Goal: Task Accomplishment & Management: Manage account settings

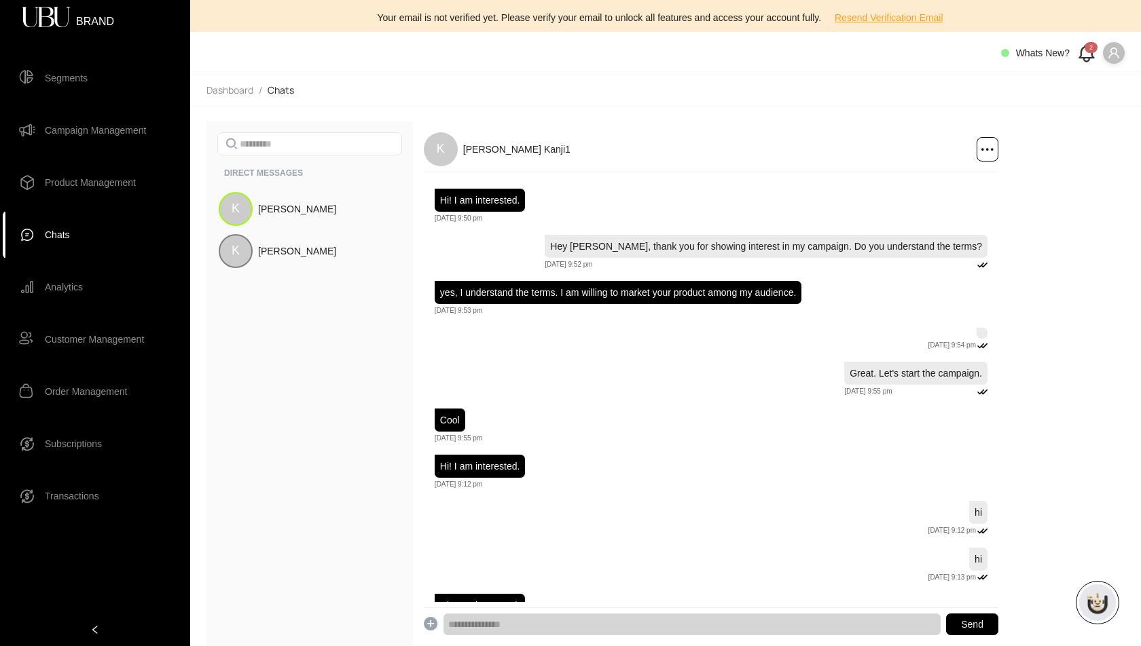
scroll to position [73, 0]
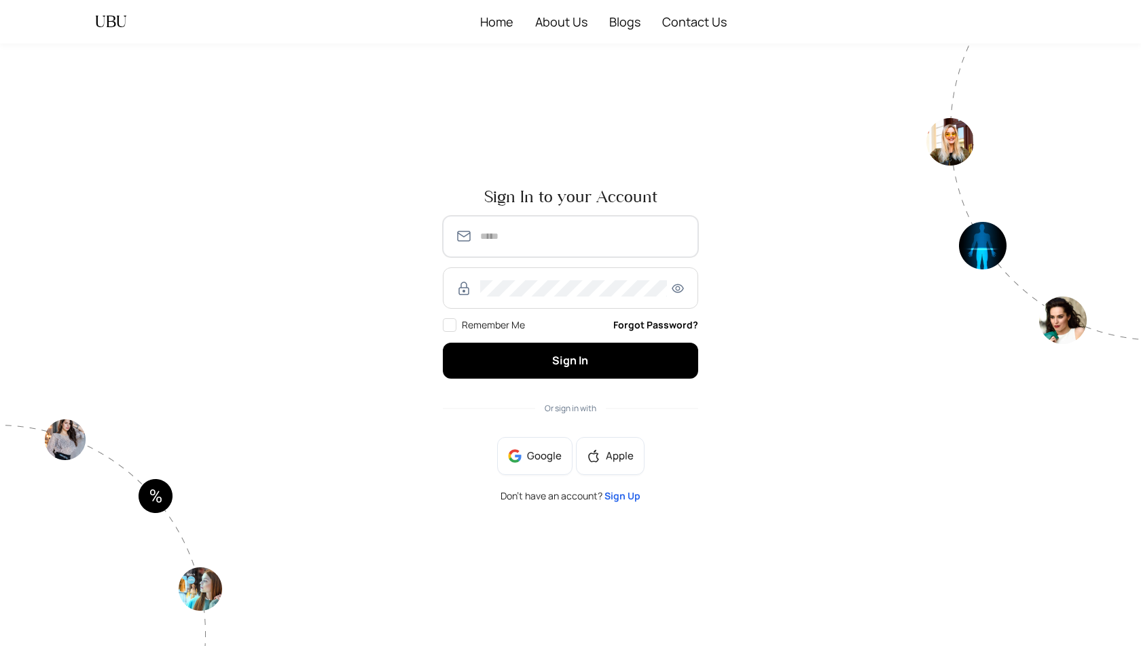
click at [502, 239] on input "text" at bounding box center [583, 236] width 206 height 16
type input "**********"
click at [443, 343] on button "Sign In" at bounding box center [570, 361] width 255 height 36
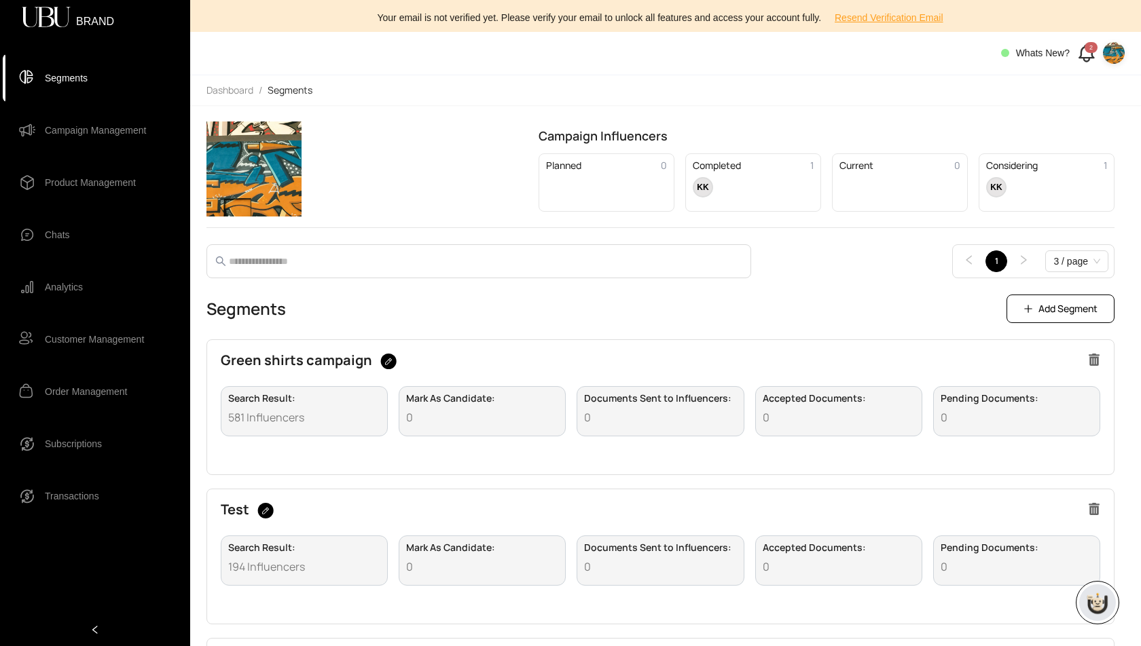
click at [78, 138] on span "Campaign Management" at bounding box center [95, 130] width 101 height 27
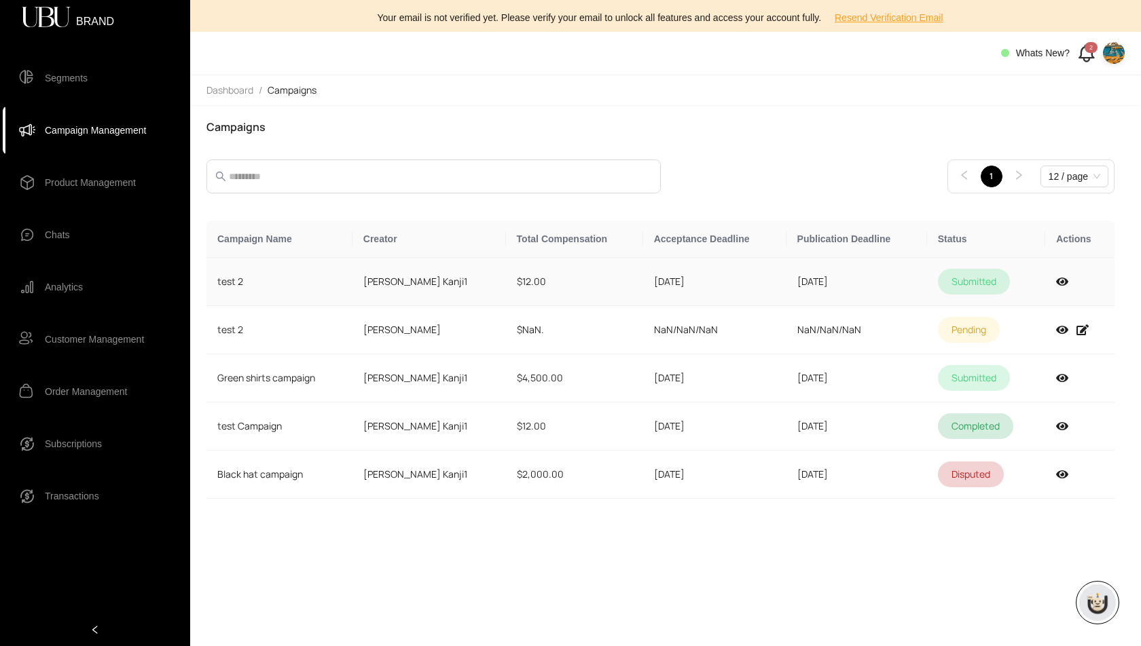
click at [686, 281] on td "09/16/2025" at bounding box center [714, 282] width 143 height 48
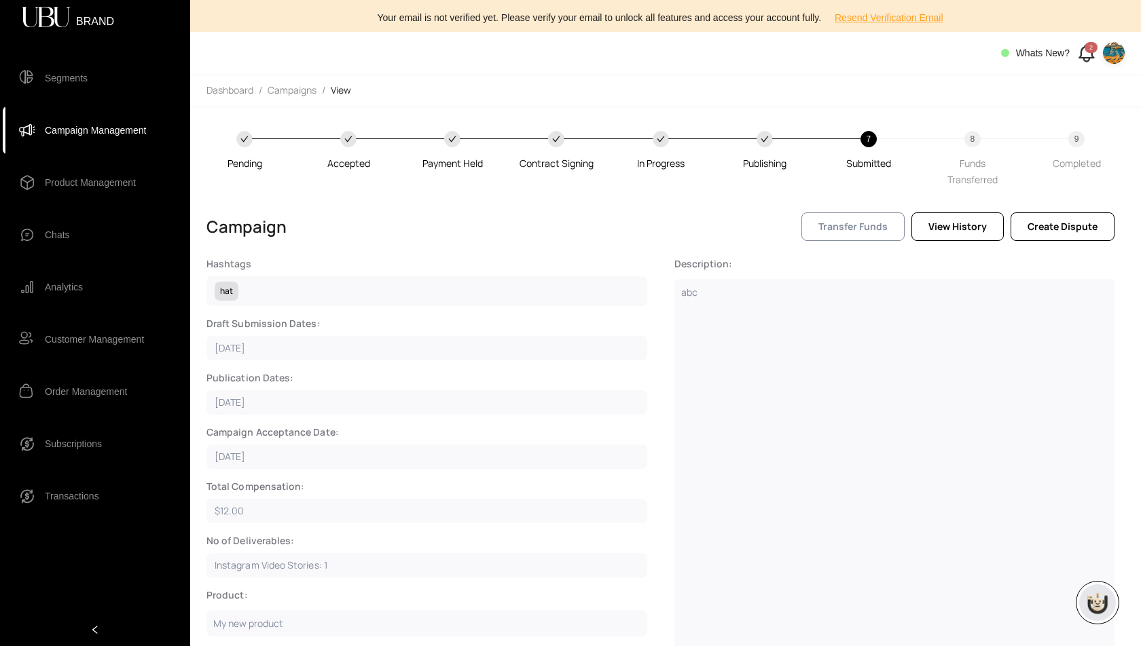
click at [856, 219] on span "Transfer Funds" at bounding box center [852, 226] width 69 height 15
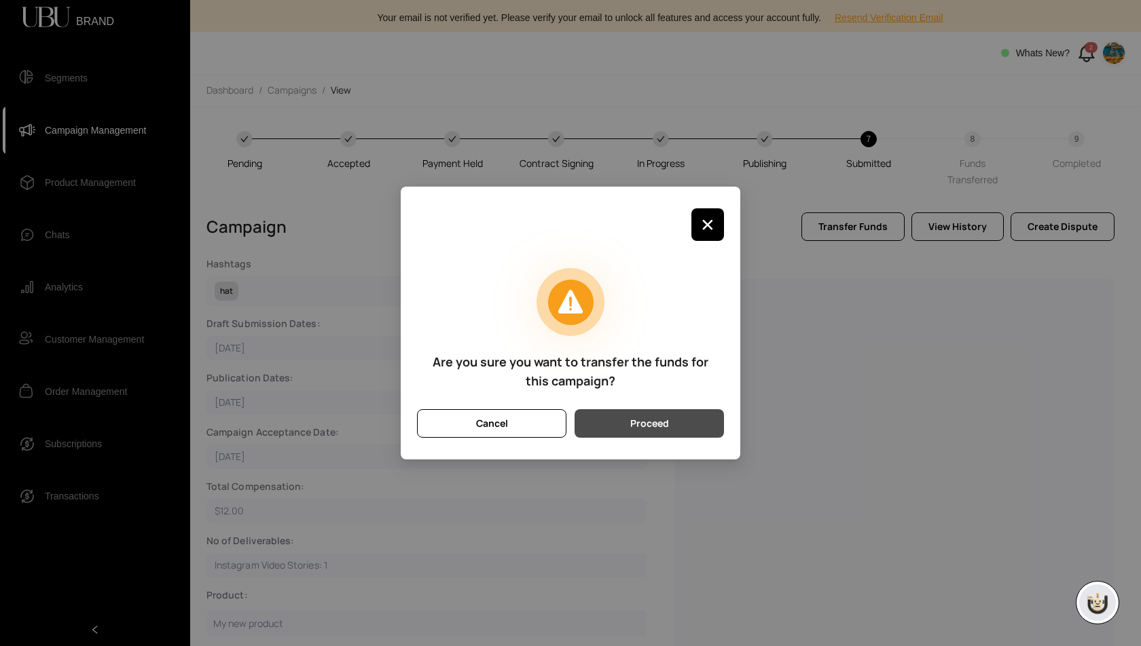
click at [672, 426] on button "Proceed" at bounding box center [648, 423] width 149 height 29
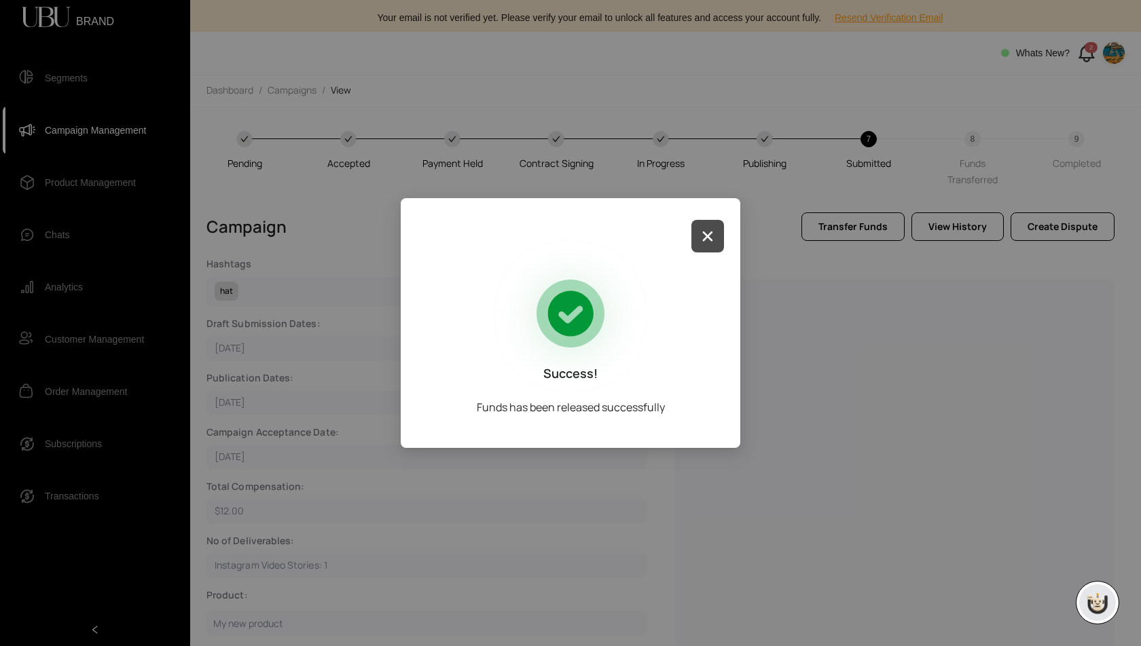
click at [706, 234] on icon "button" at bounding box center [707, 236] width 11 height 11
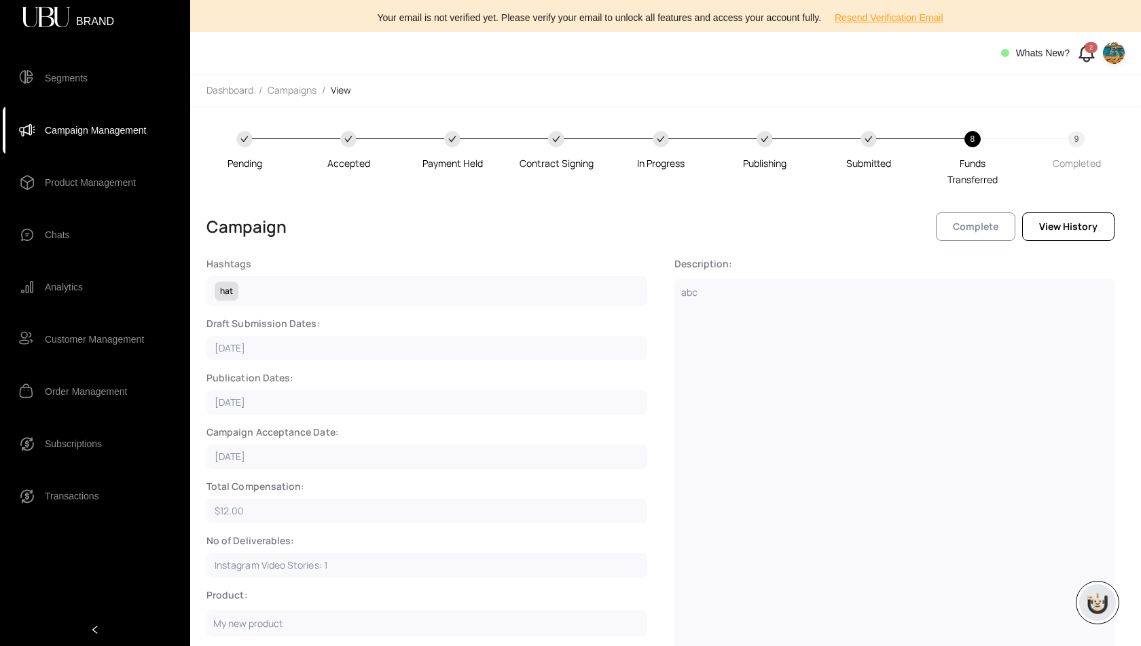
click at [990, 227] on span "Complete" at bounding box center [975, 226] width 45 height 15
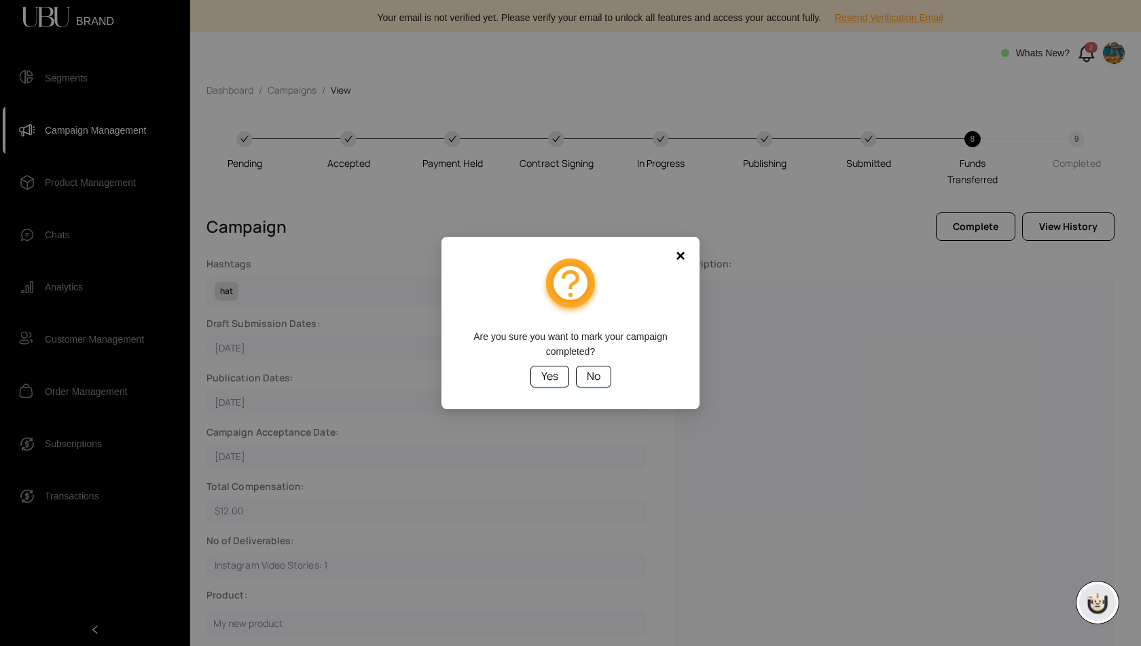
click at [554, 378] on span "Yes" at bounding box center [549, 376] width 17 height 17
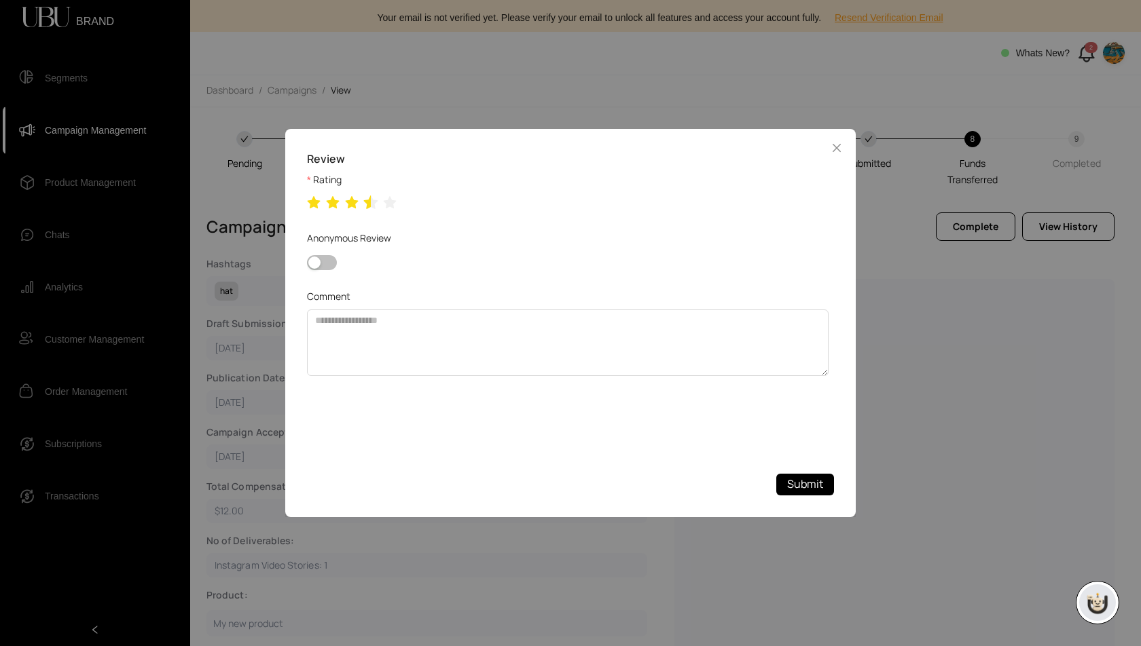
click at [369, 205] on icon "star" at bounding box center [371, 203] width 14 height 14
click at [674, 346] on textarea "Comment" at bounding box center [568, 343] width 522 height 67
type textarea "**********"
click at [389, 200] on icon "star" at bounding box center [390, 203] width 14 height 14
click at [395, 202] on icon "star" at bounding box center [390, 203] width 14 height 14
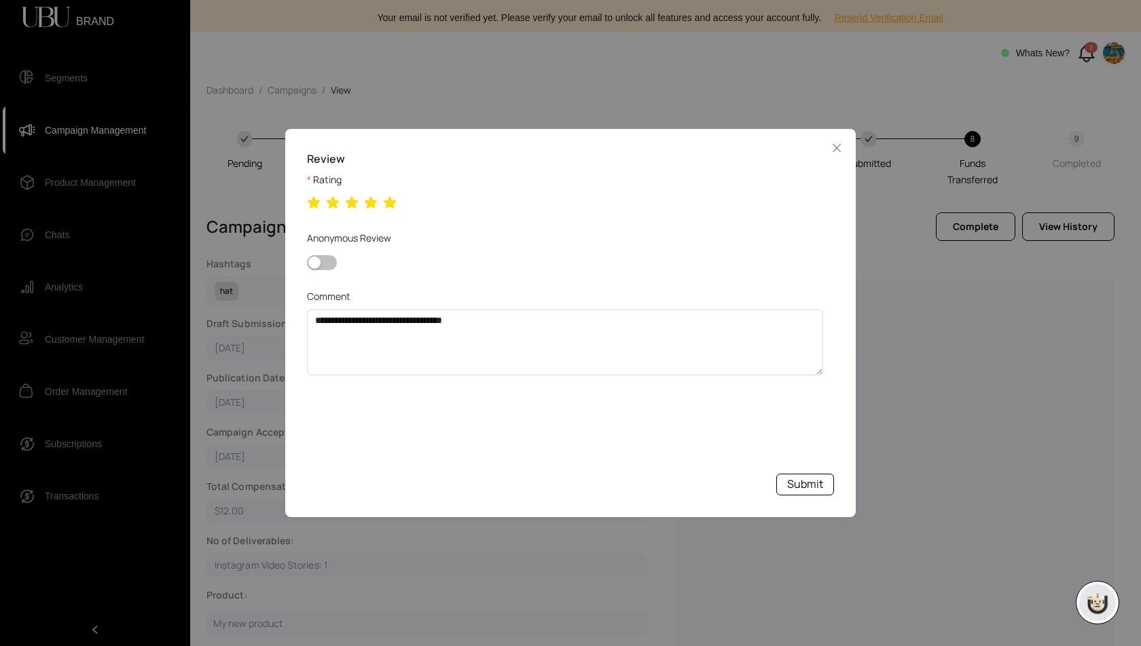
click at [807, 481] on span "Submit" at bounding box center [805, 484] width 36 height 17
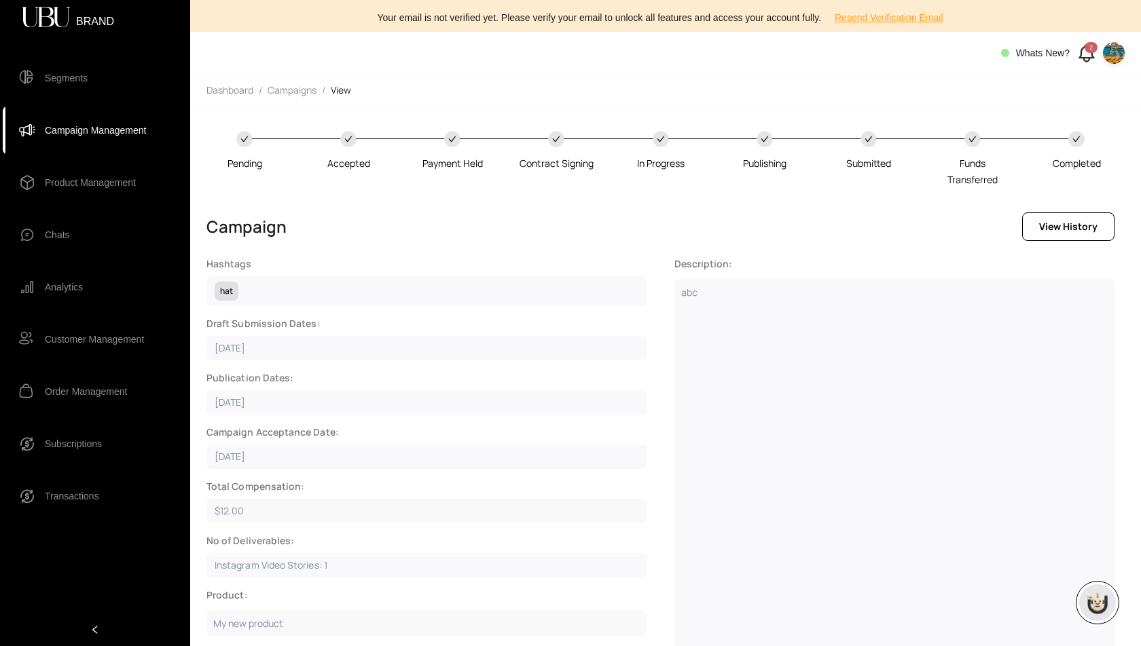
click at [1085, 56] on icon at bounding box center [1086, 53] width 22 height 22
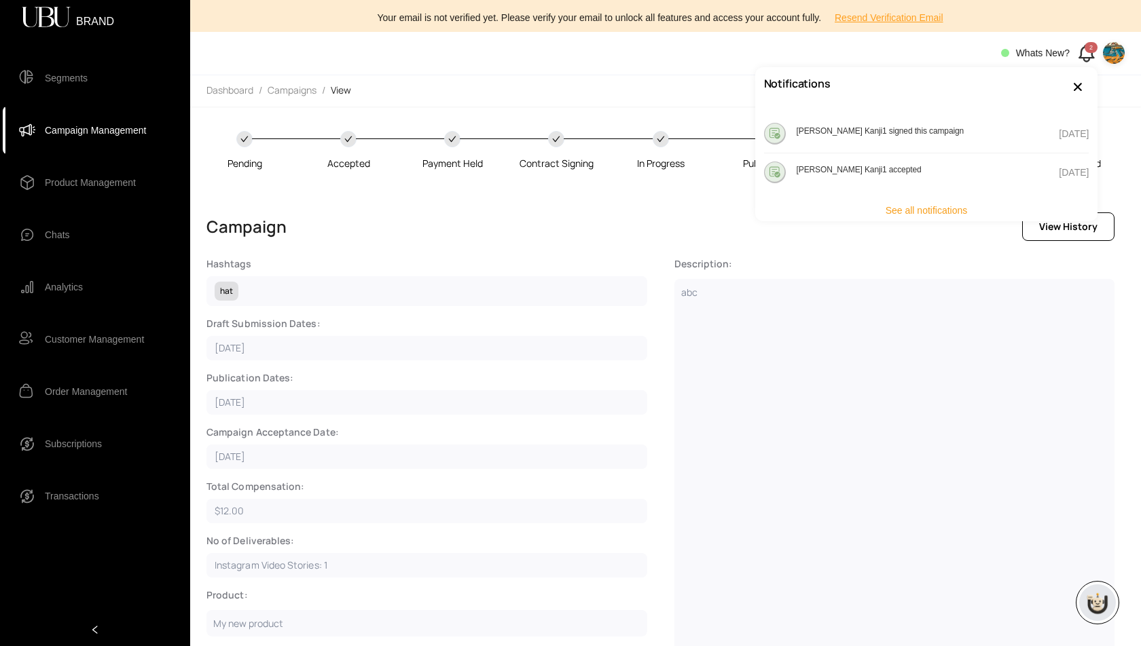
click at [928, 211] on span "See all notifications" at bounding box center [926, 210] width 82 height 15
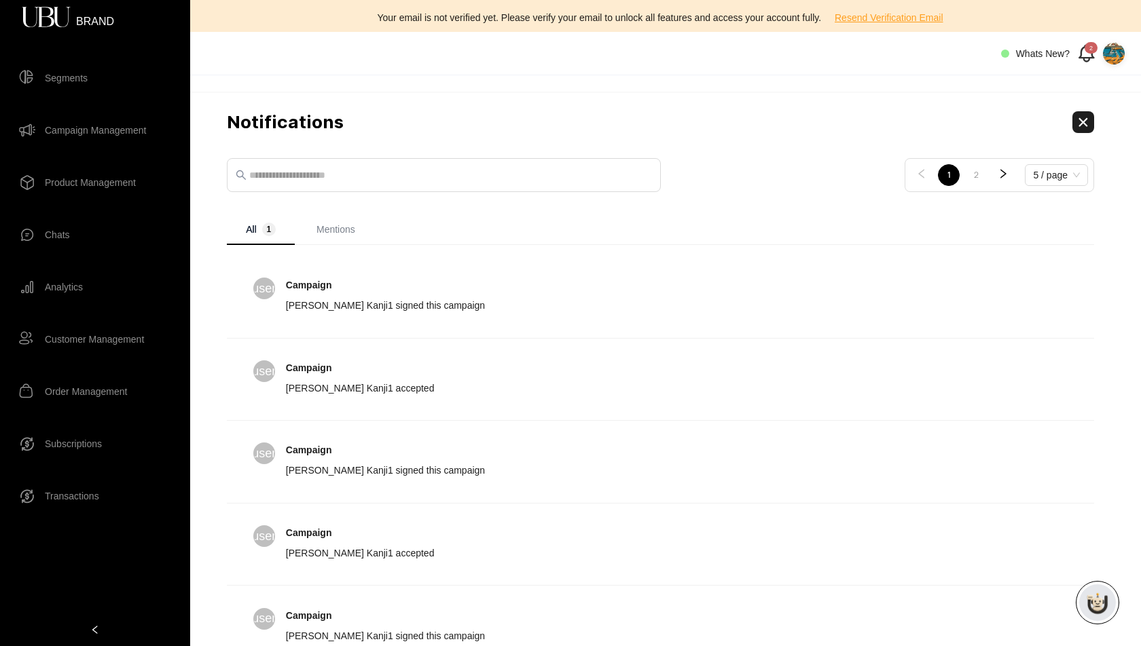
click at [316, 285] on strong "Campaign" at bounding box center [309, 285] width 46 height 11
click at [344, 312] on div "Ken Kanji1 signed this campaign" at bounding box center [385, 305] width 199 height 15
click at [343, 230] on span "Mentions" at bounding box center [335, 230] width 39 height 12
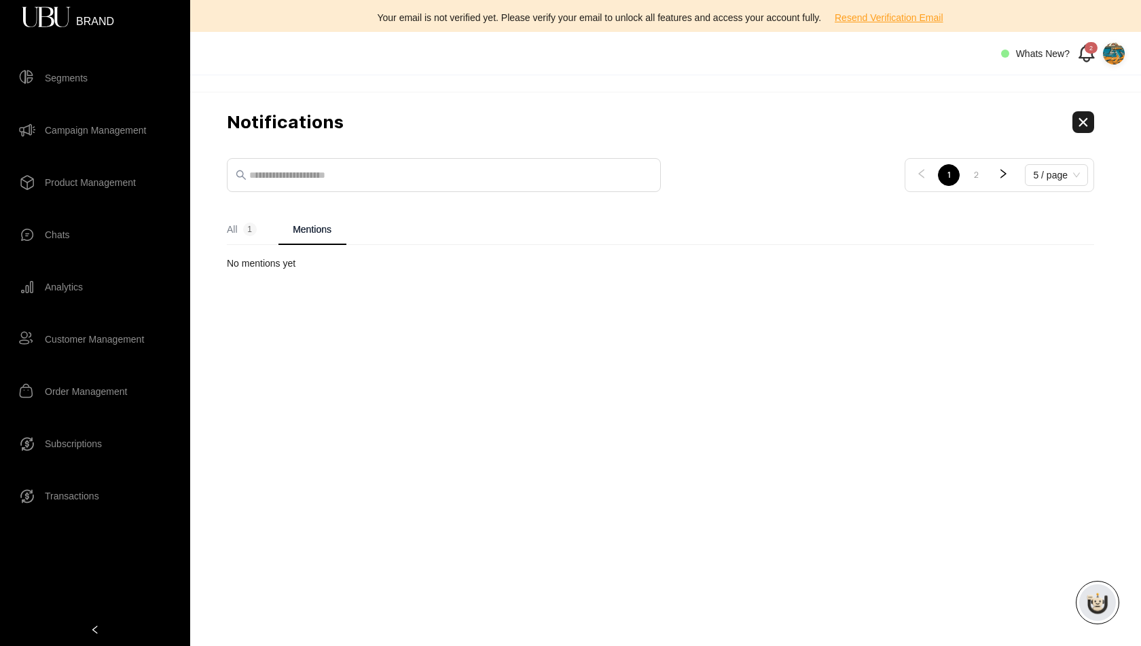
click at [236, 233] on span "All 1" at bounding box center [242, 230] width 30 height 14
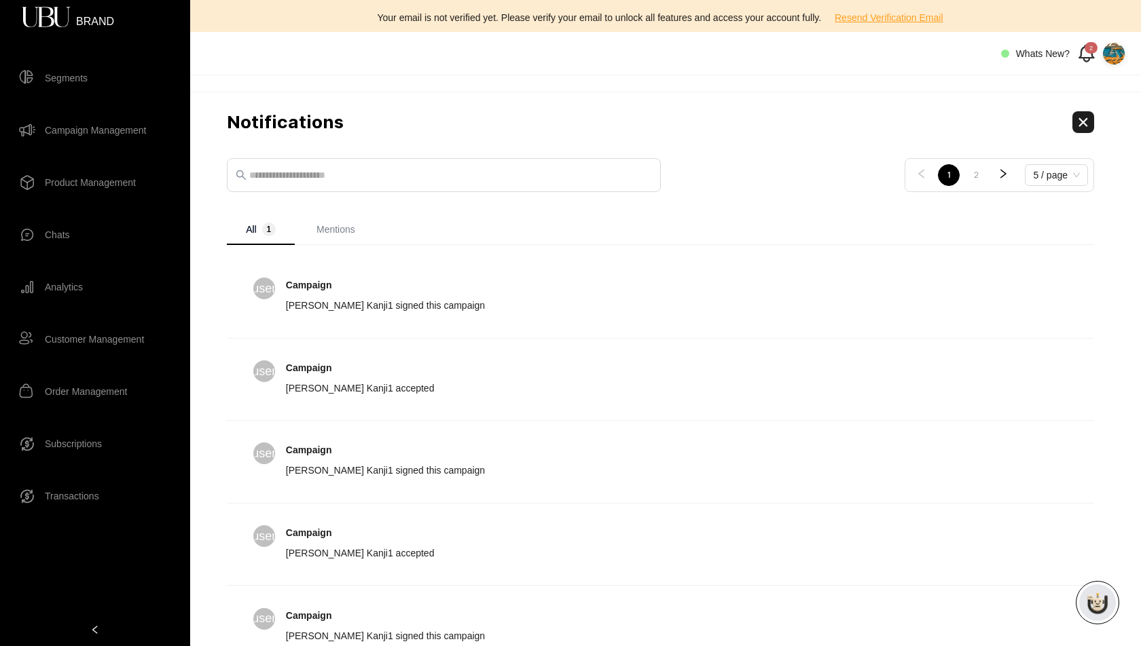
click at [70, 80] on span "Segments" at bounding box center [66, 78] width 43 height 27
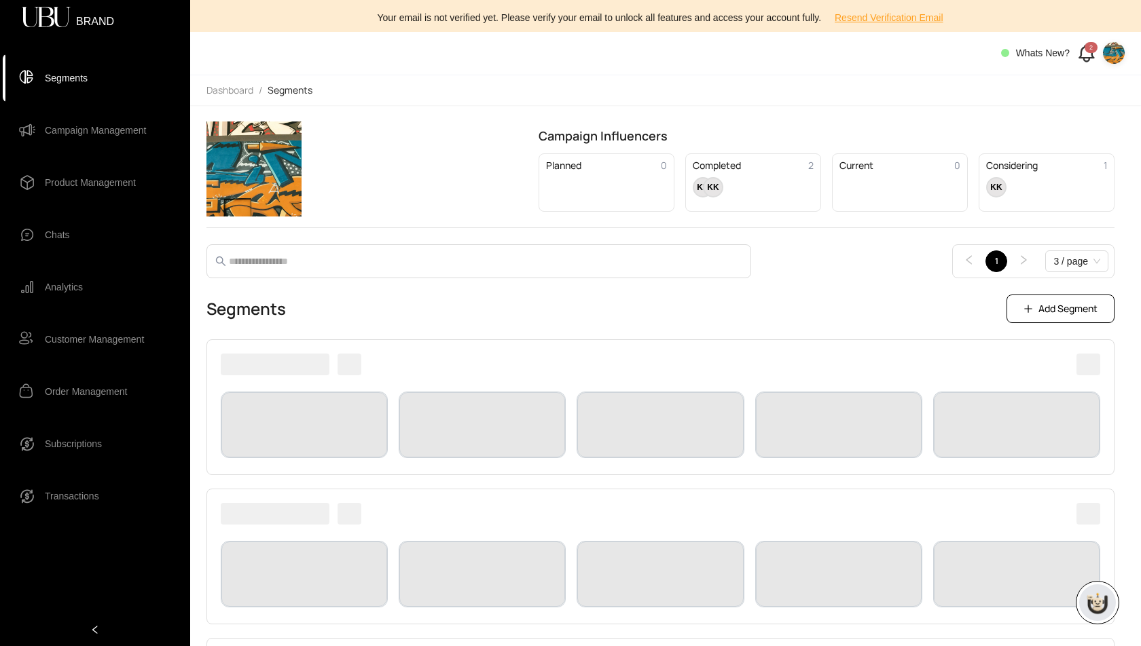
click at [85, 132] on span "Campaign Management" at bounding box center [95, 130] width 101 height 27
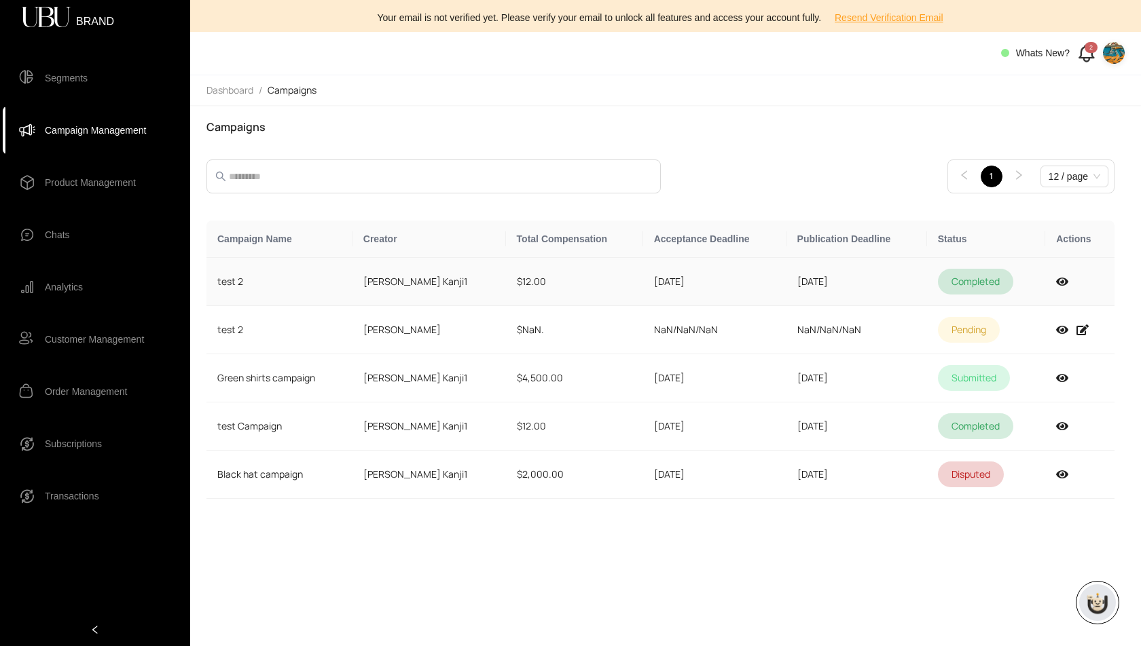
click at [676, 288] on td "09/16/2025" at bounding box center [714, 282] width 143 height 48
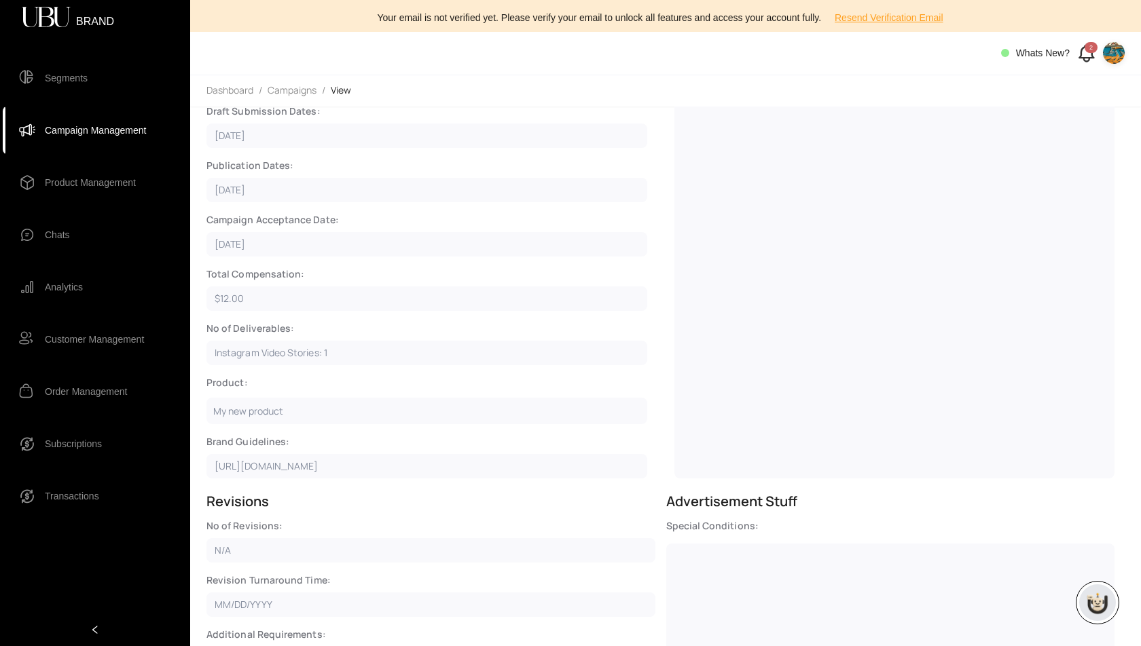
scroll to position [398, 0]
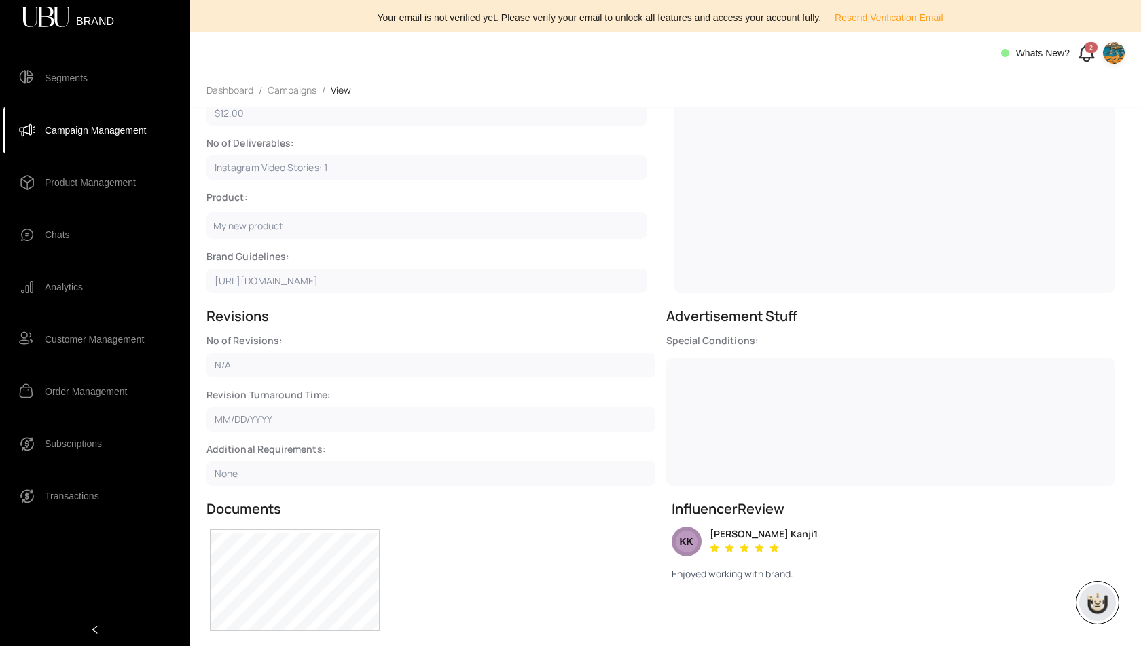
click at [590, 535] on div "Exhibit A: Identification of Parties, Scope of Work, Deliverables, Compensation…" at bounding box center [427, 581] width 443 height 131
click at [70, 82] on span "Segments" at bounding box center [66, 78] width 43 height 27
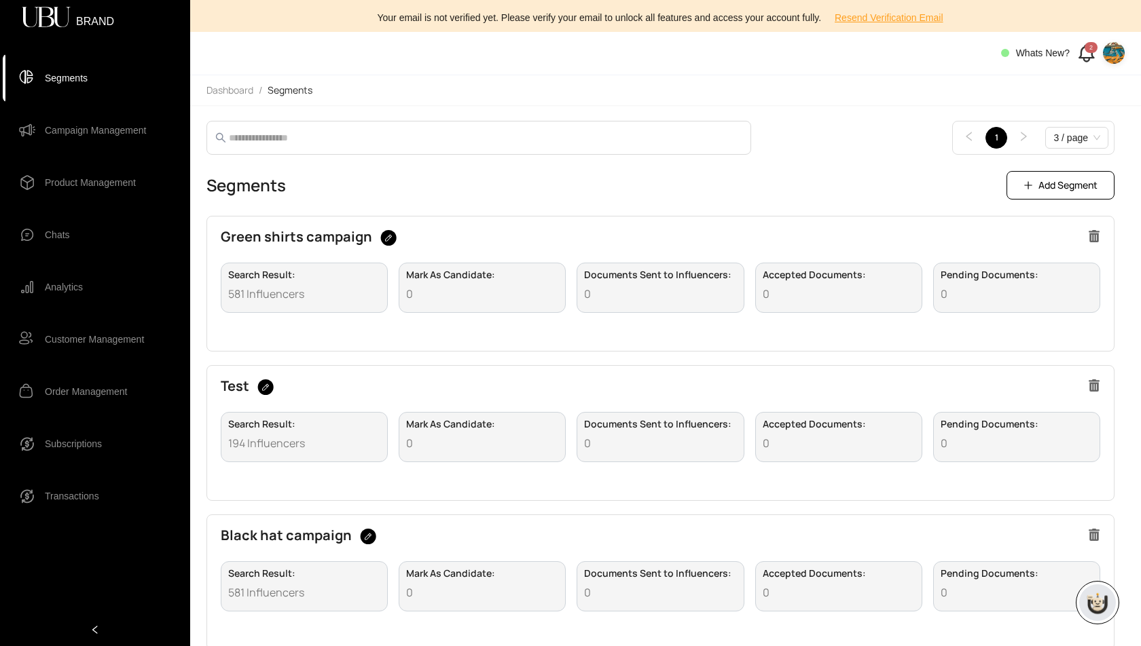
scroll to position [136, 0]
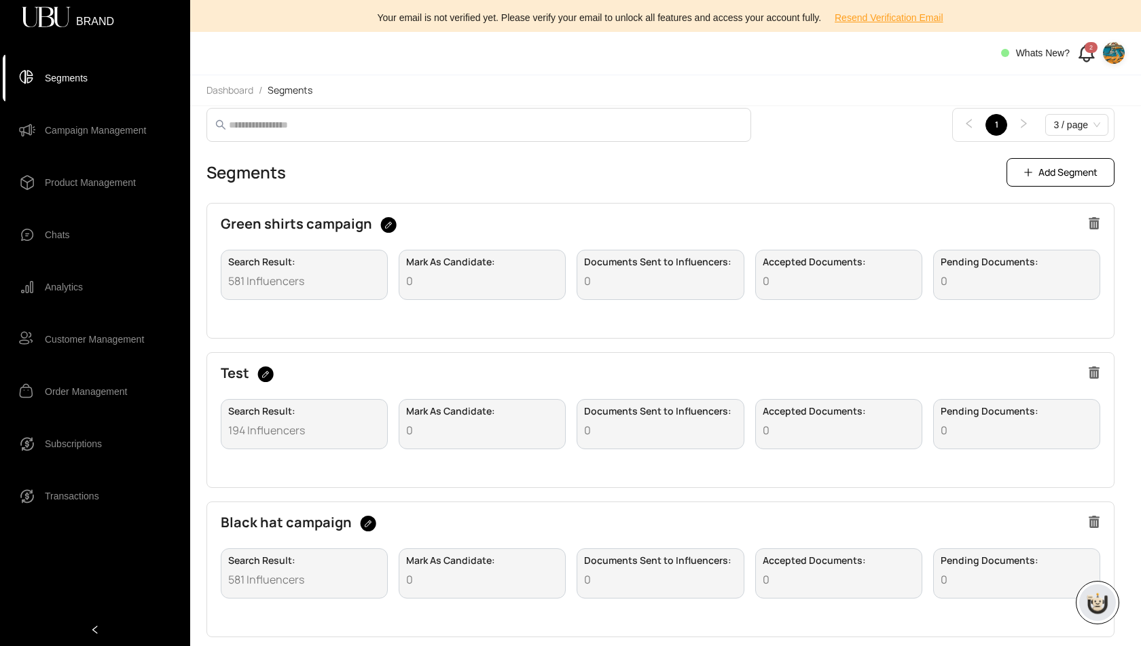
click at [309, 267] on div "Search Result : 581 Influencers" at bounding box center [304, 275] width 167 height 50
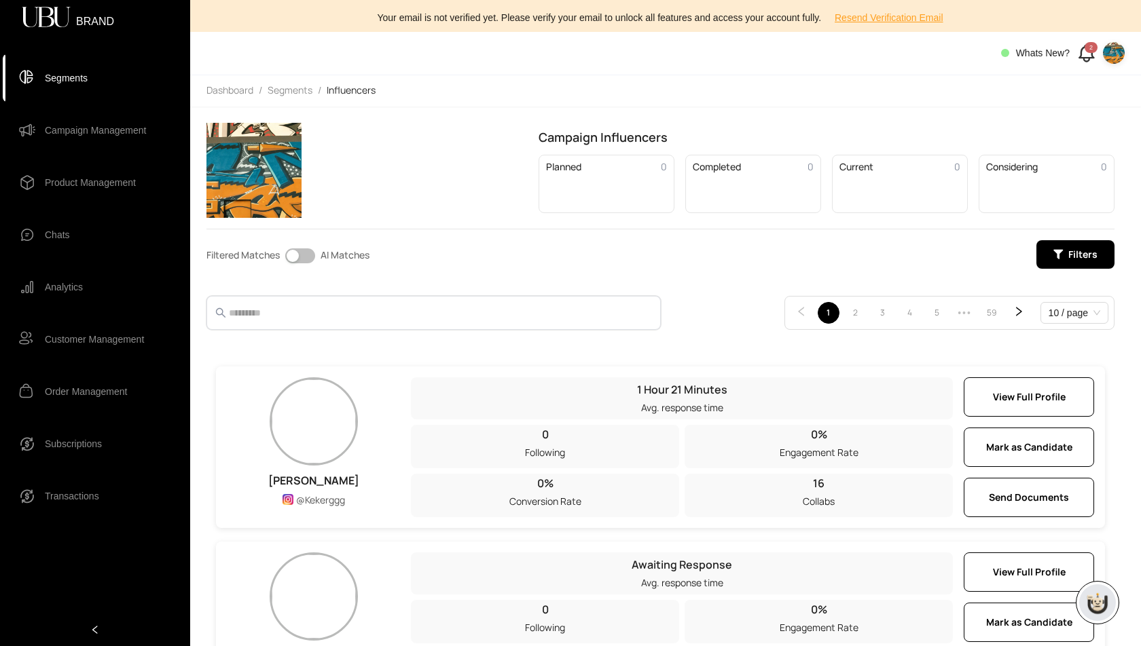
click at [412, 313] on input "text" at bounding box center [432, 313] width 407 height 16
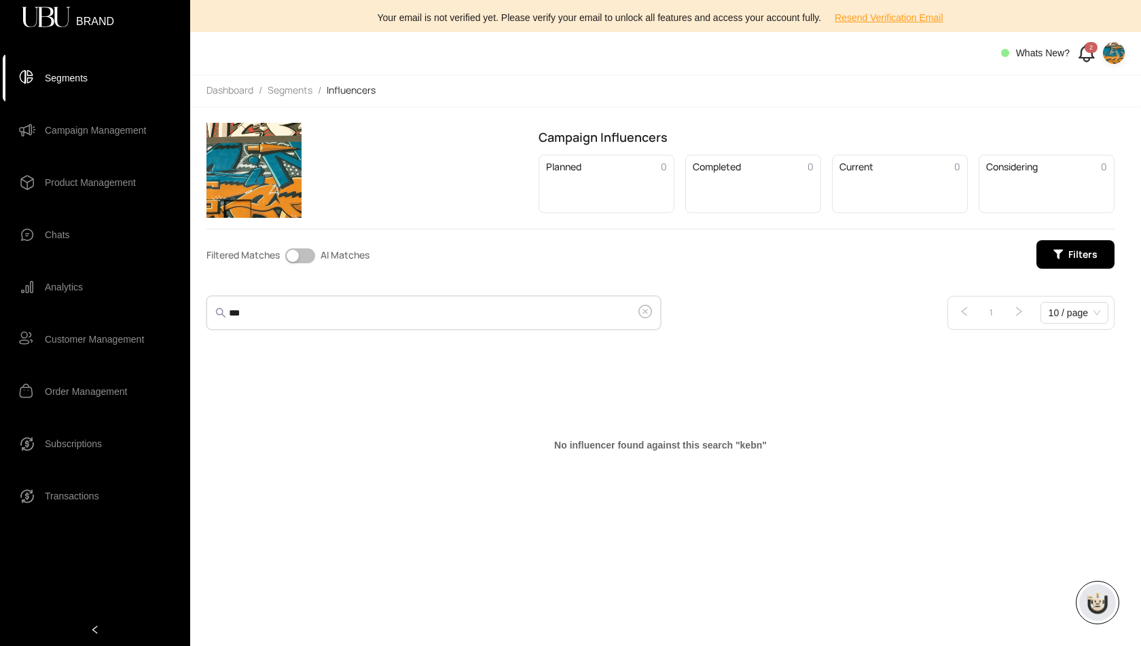
type input "***"
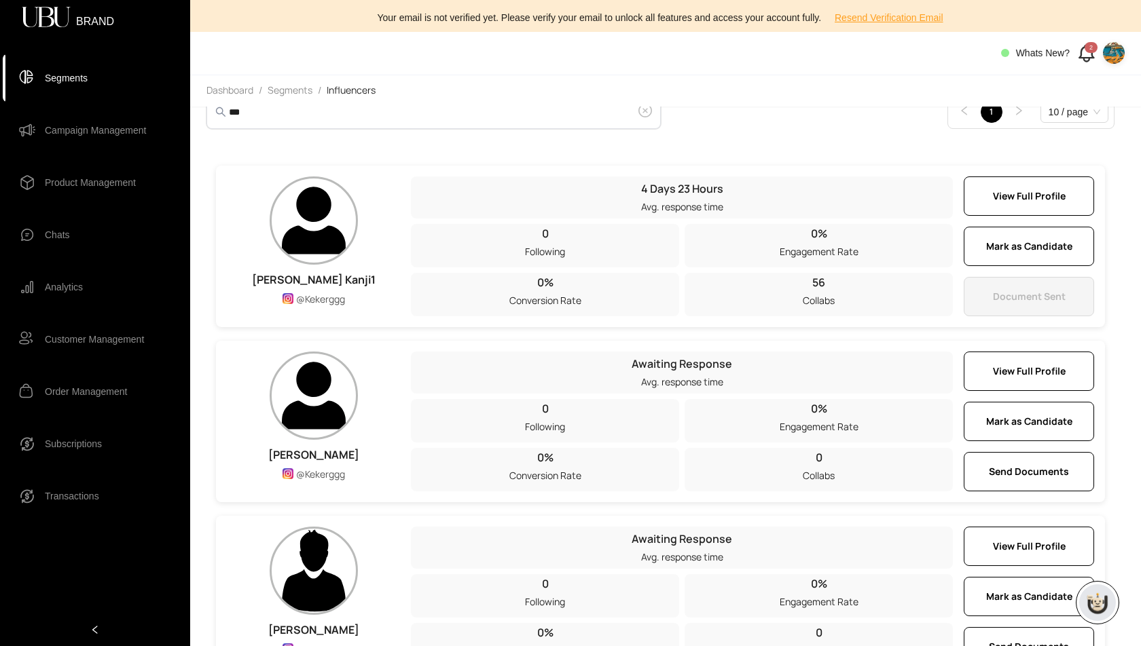
scroll to position [229, 0]
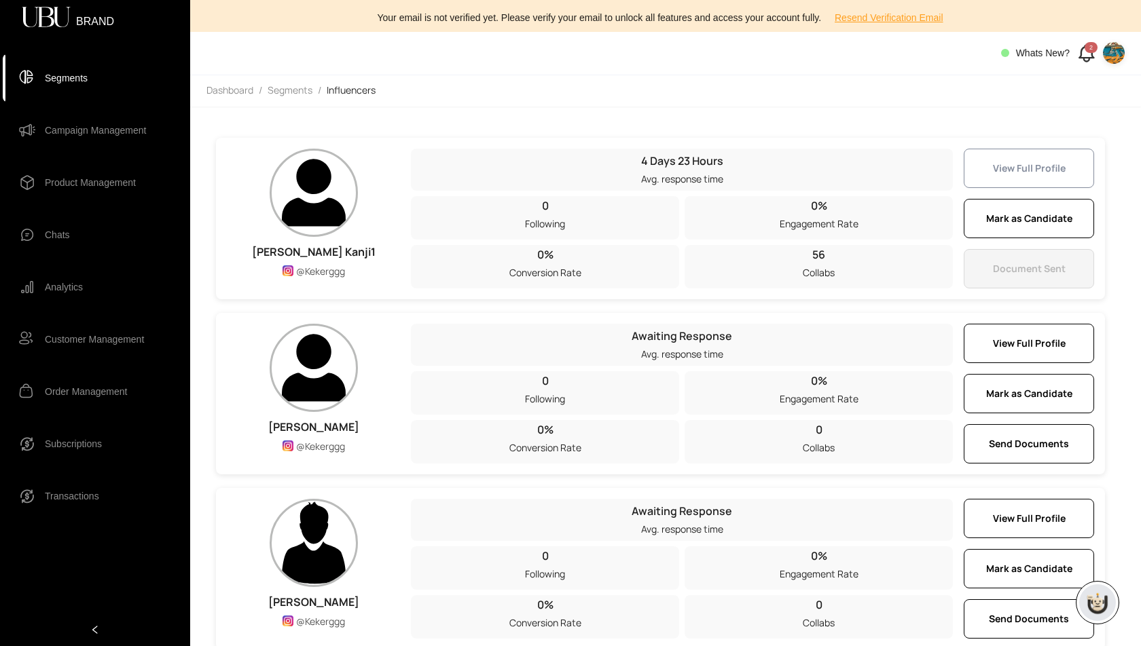
click at [1023, 162] on span "View Full Profile" at bounding box center [1029, 168] width 73 height 15
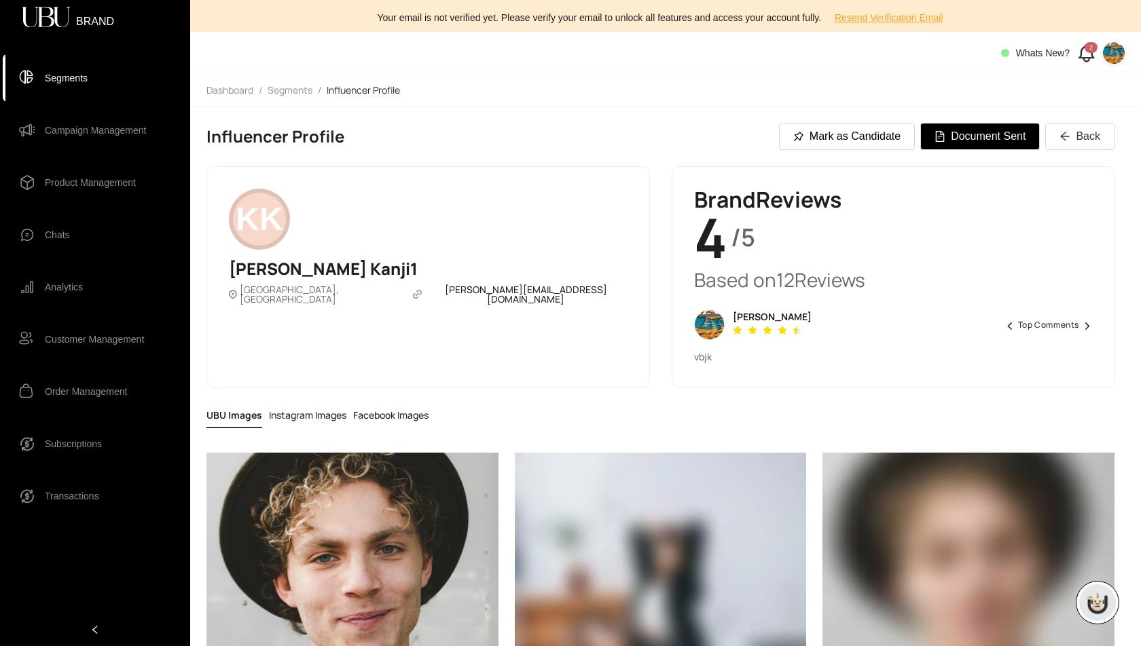
click at [742, 321] on span "ali riaz" at bounding box center [772, 317] width 79 height 10
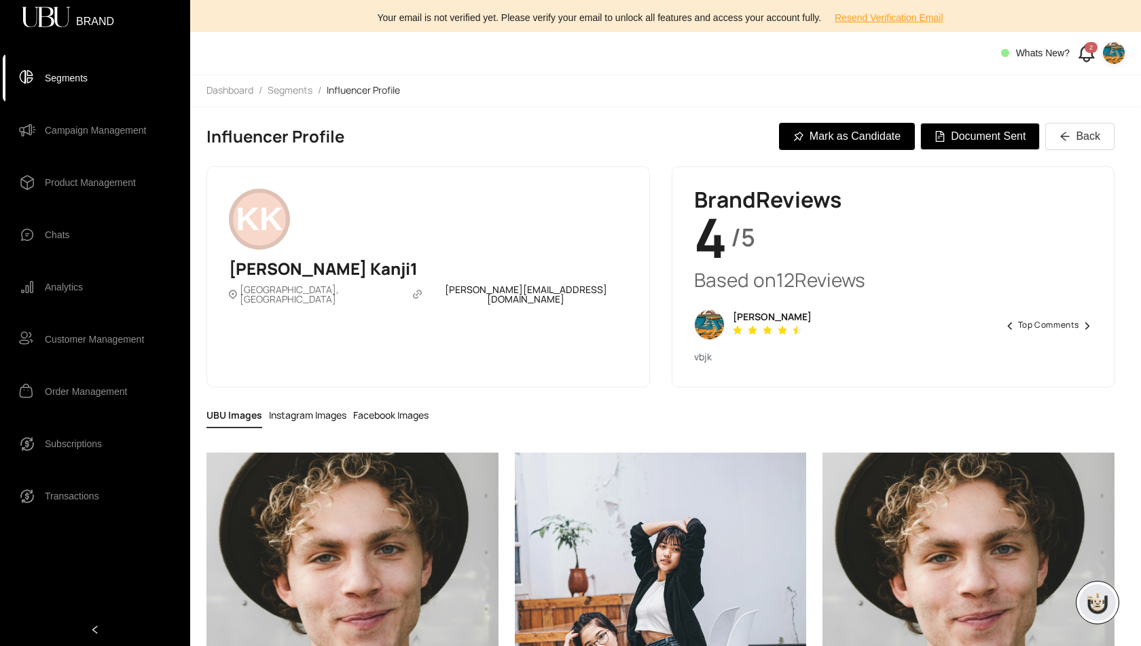
click at [865, 141] on span "Mark as Candidate" at bounding box center [854, 136] width 91 height 17
click at [71, 88] on span "Segments" at bounding box center [66, 78] width 43 height 27
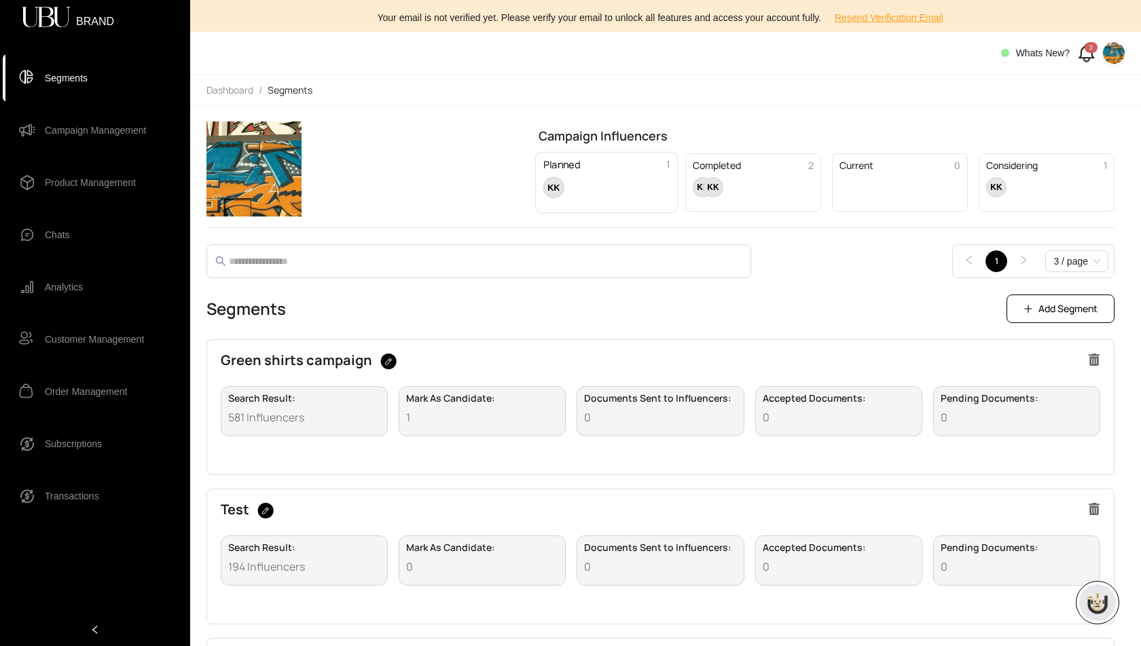
click at [608, 185] on div "KK" at bounding box center [606, 188] width 127 height 22
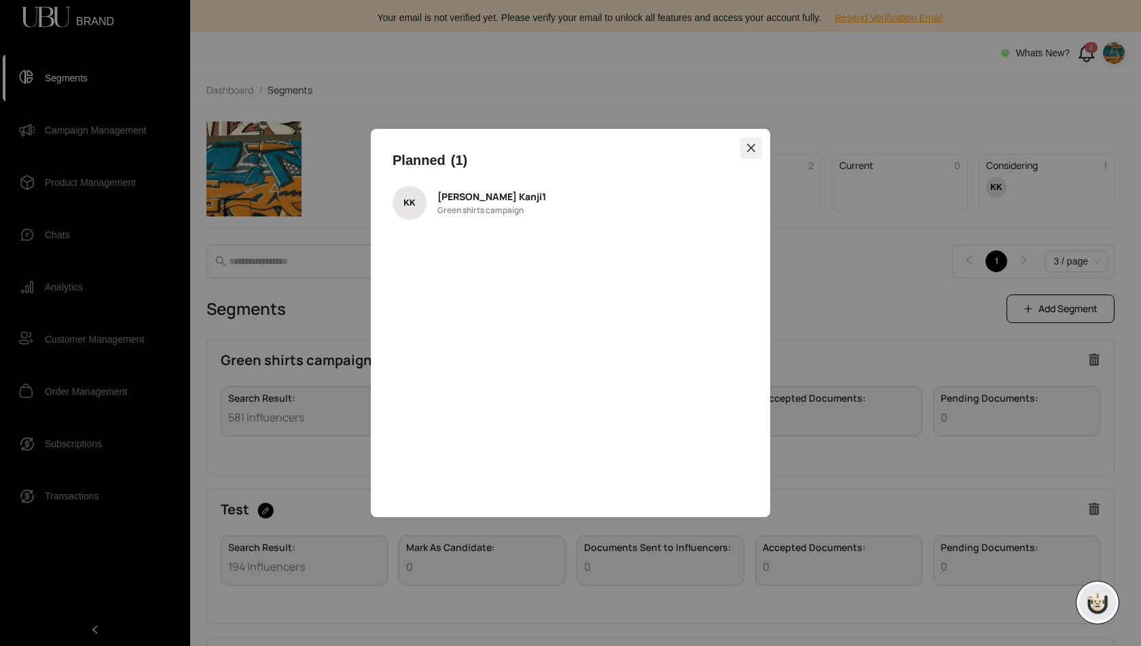
click at [753, 147] on icon "close" at bounding box center [751, 148] width 11 height 11
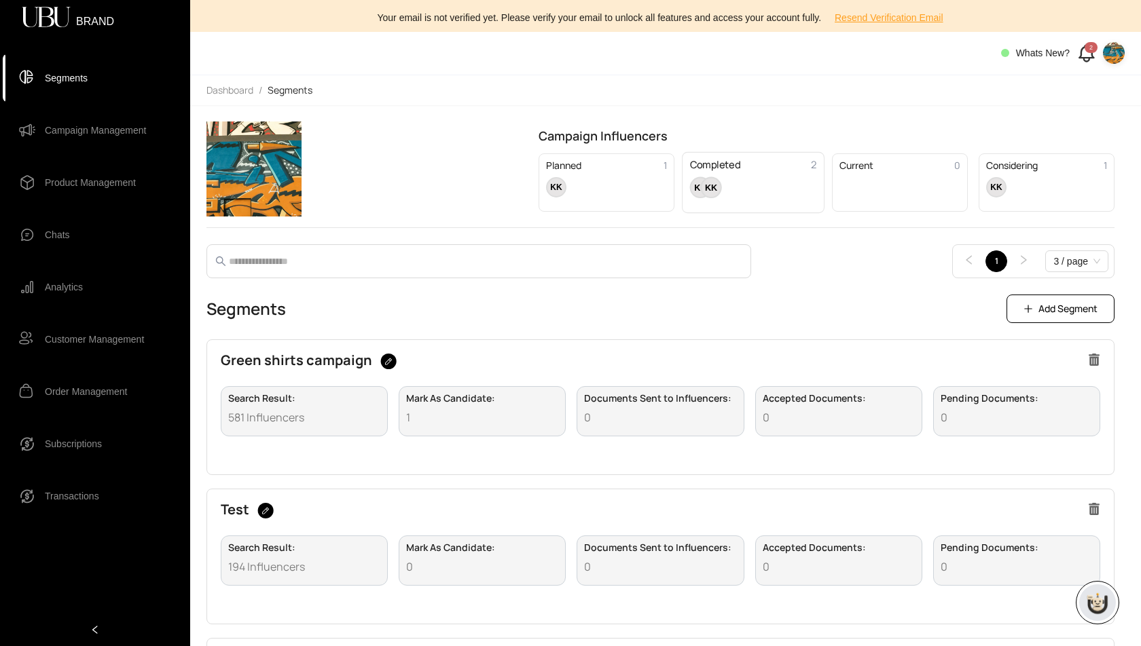
click at [783, 192] on div "KK KK" at bounding box center [753, 188] width 127 height 22
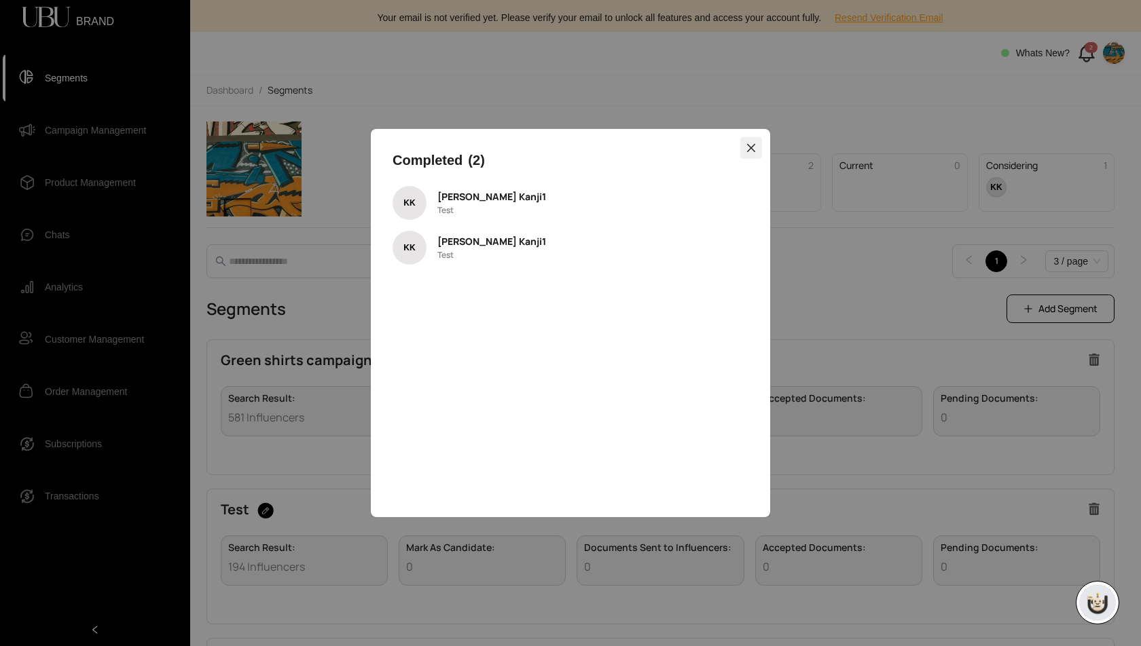
click at [756, 145] on icon "close" at bounding box center [751, 148] width 11 height 11
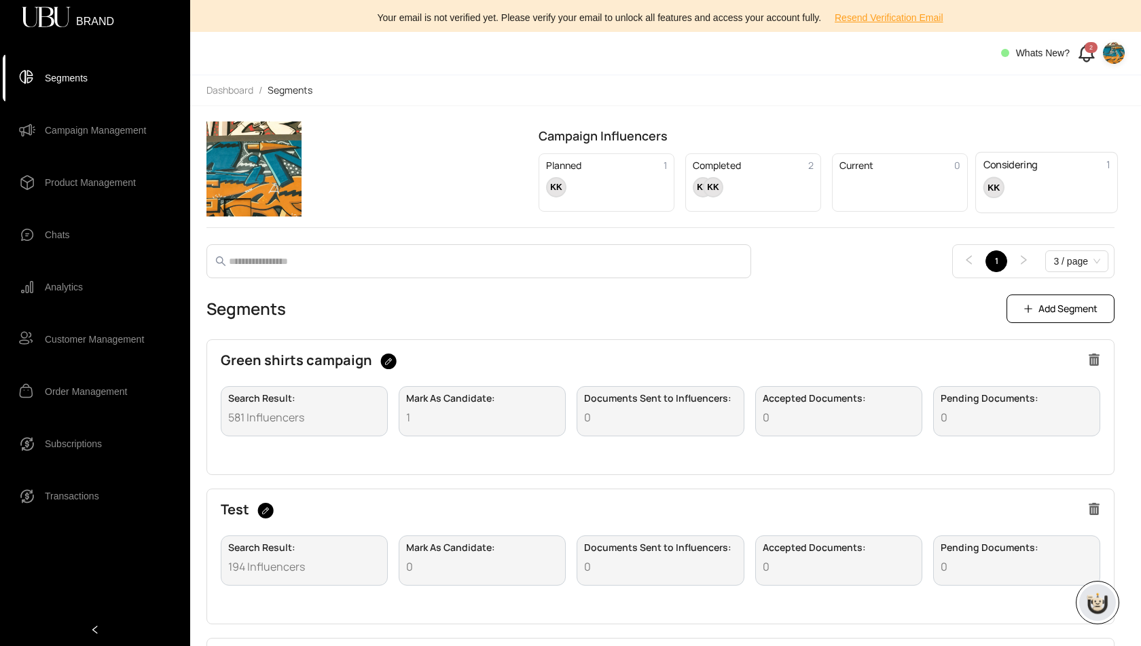
click at [1061, 178] on div "KK" at bounding box center [1046, 188] width 127 height 22
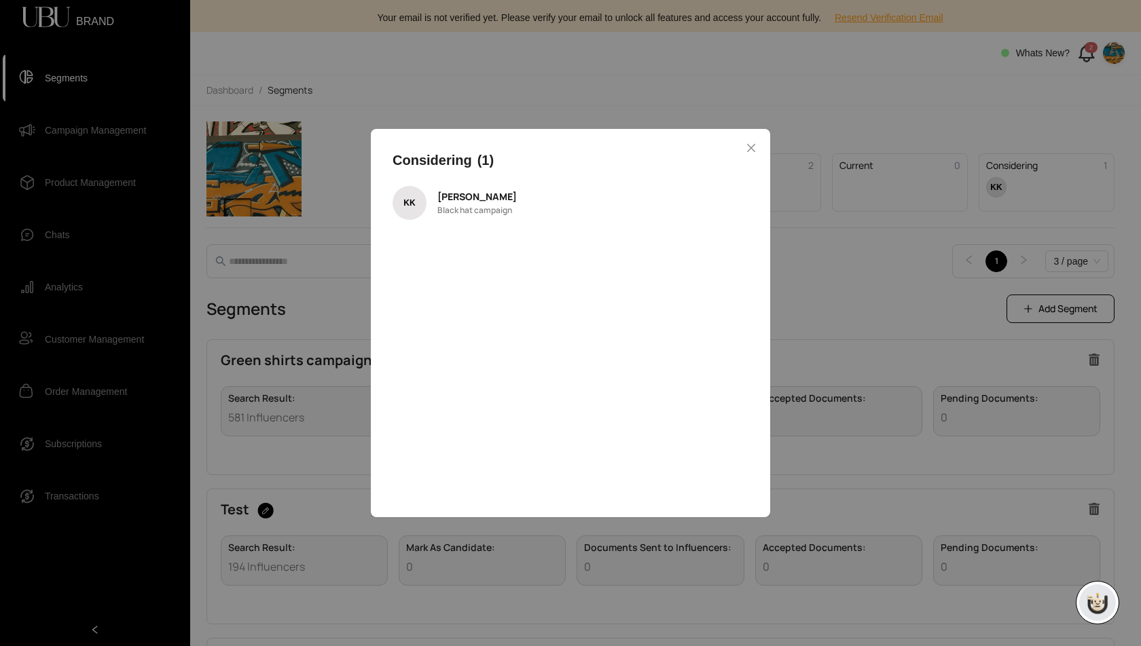
click at [467, 198] on span "kim krishan" at bounding box center [476, 196] width 79 height 15
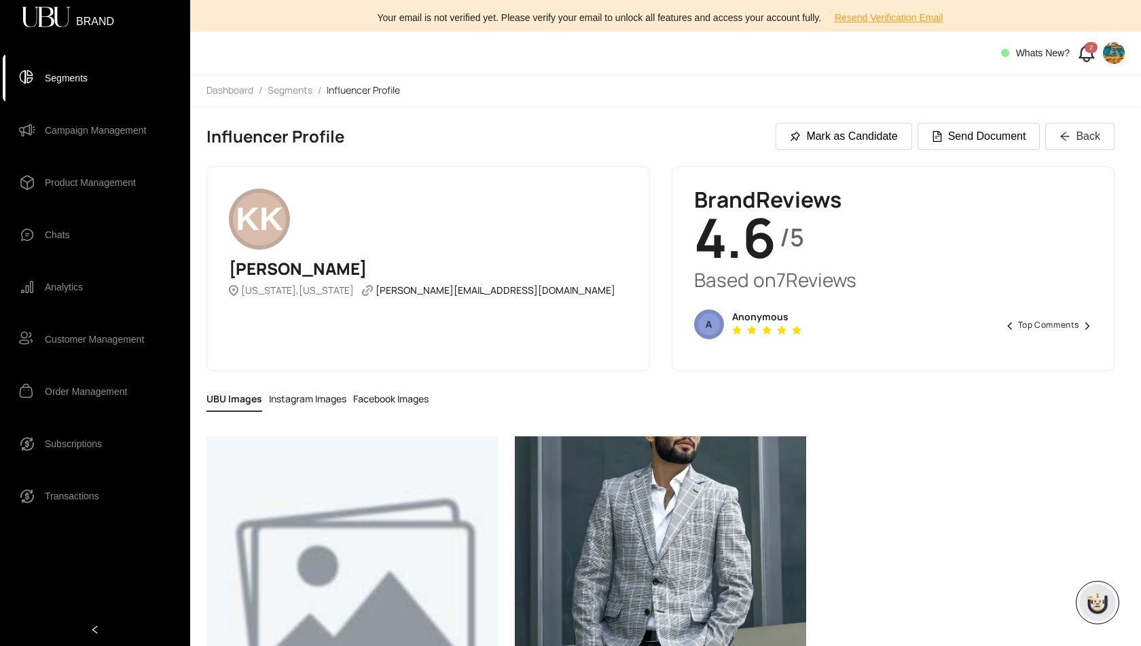
click at [1036, 325] on span "Top Comments" at bounding box center [1048, 325] width 61 height 8
click at [67, 81] on span "Segments" at bounding box center [66, 78] width 43 height 27
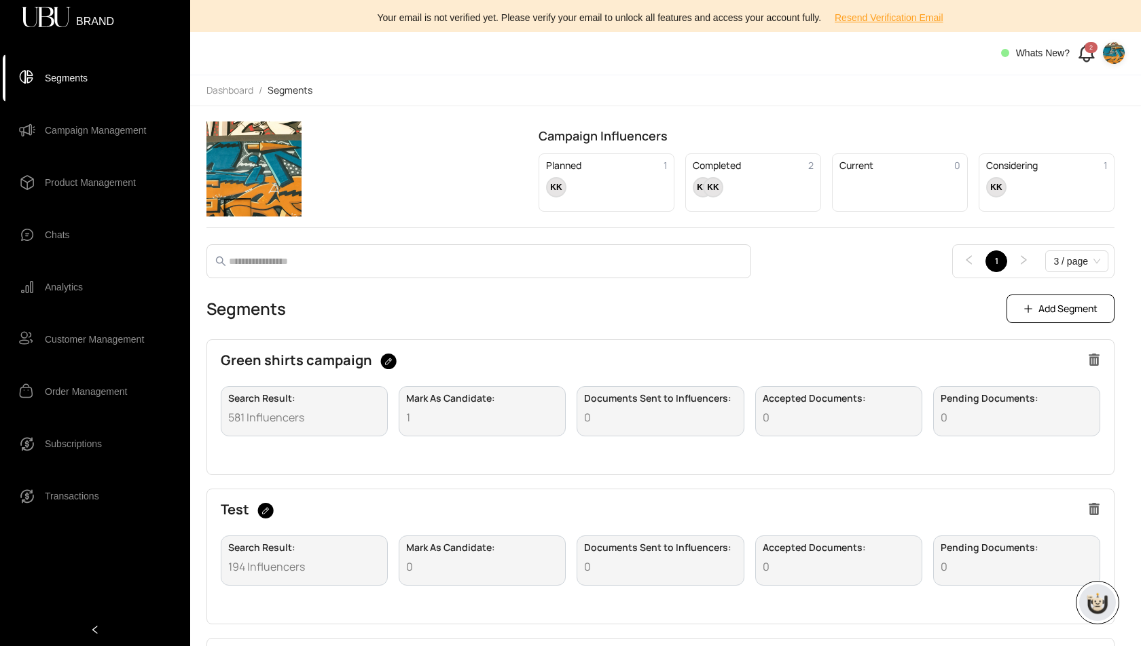
click at [337, 402] on div "Search Result : 581 Influencers" at bounding box center [304, 411] width 167 height 50
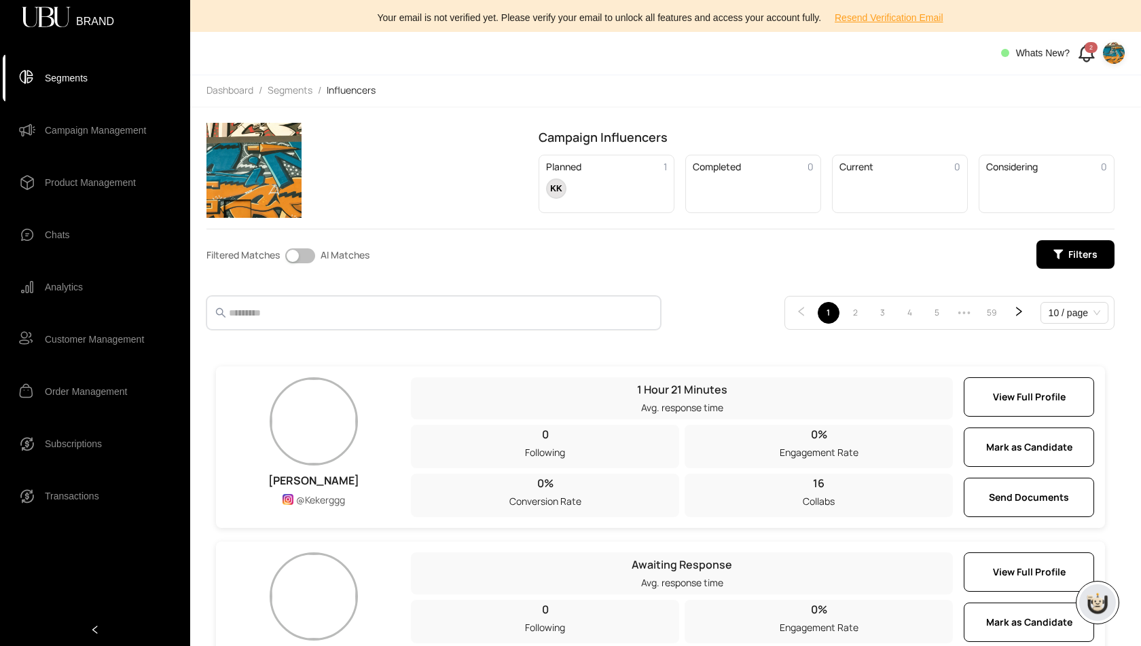
click at [363, 305] on input "text" at bounding box center [432, 313] width 407 height 16
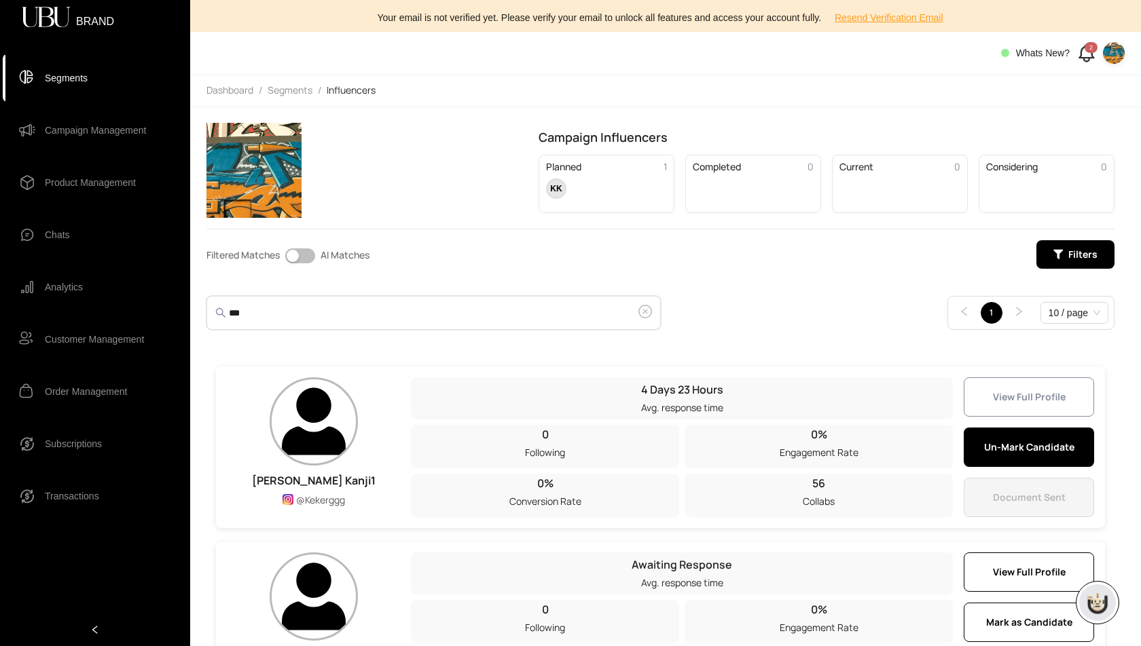
type input "***"
click at [1032, 399] on span "View Full Profile" at bounding box center [1029, 397] width 73 height 15
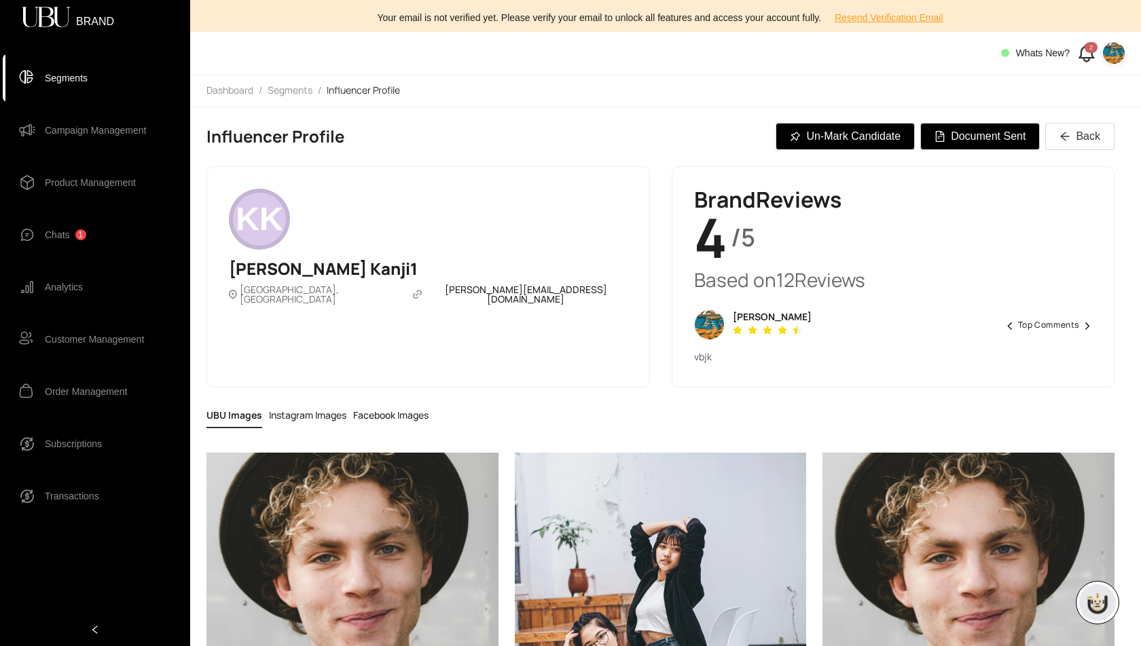
click at [92, 228] on span "Chats 1" at bounding box center [105, 234] width 121 height 27
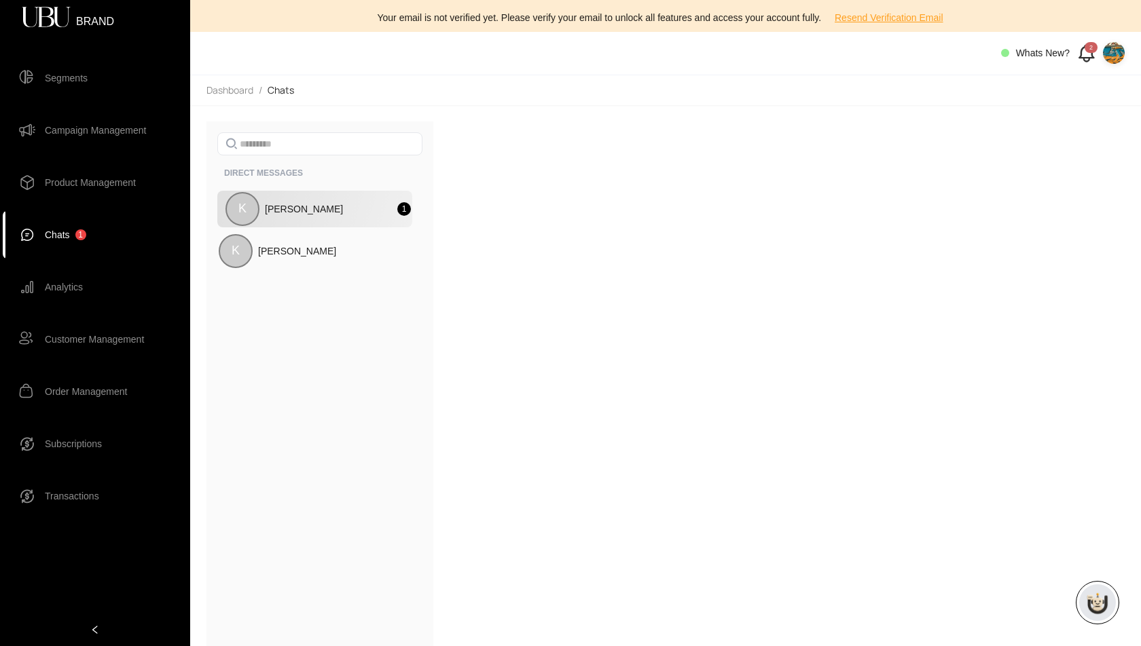
click at [314, 212] on div "Ken 1" at bounding box center [338, 209] width 146 height 15
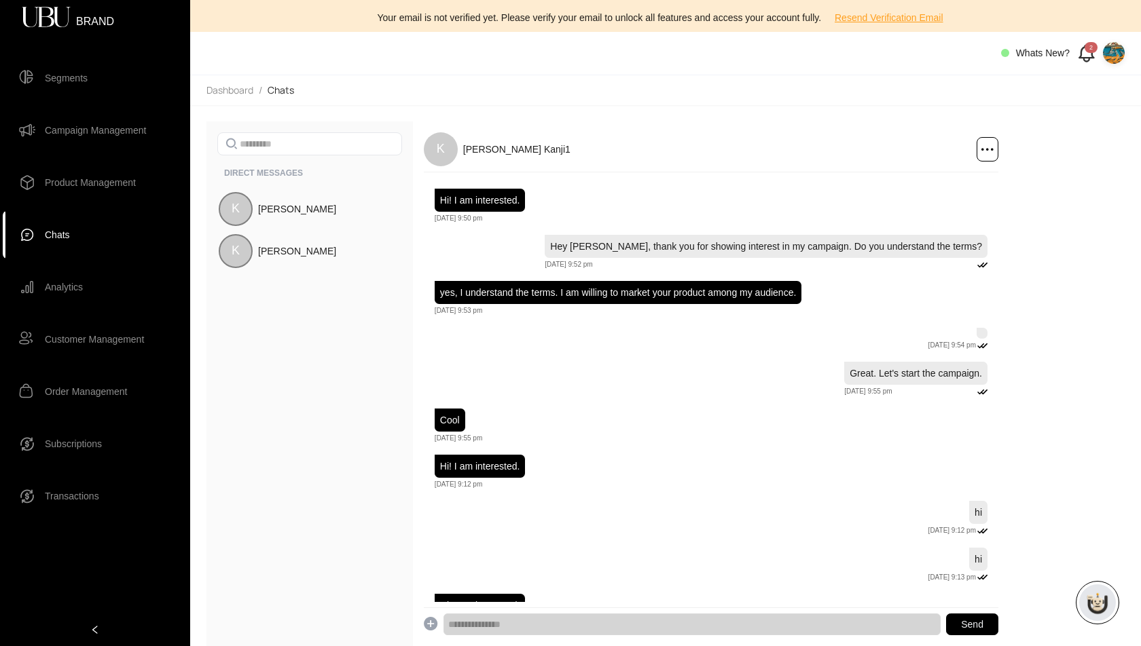
scroll to position [153, 0]
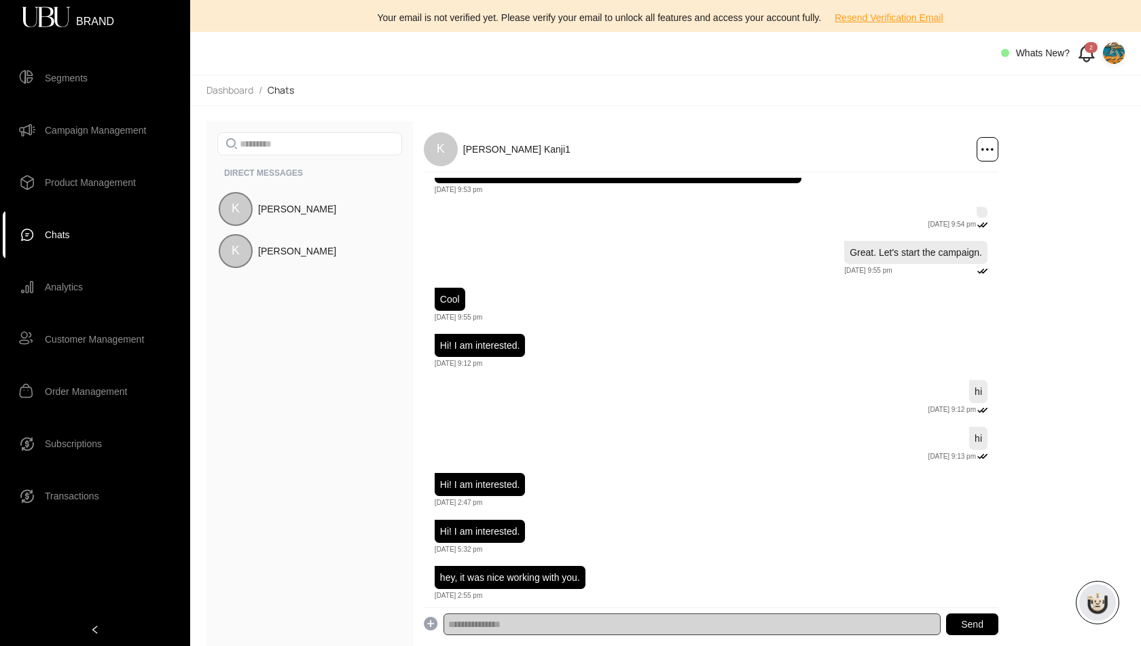
click at [632, 627] on input "text" at bounding box center [691, 625] width 497 height 22
type input "**********"
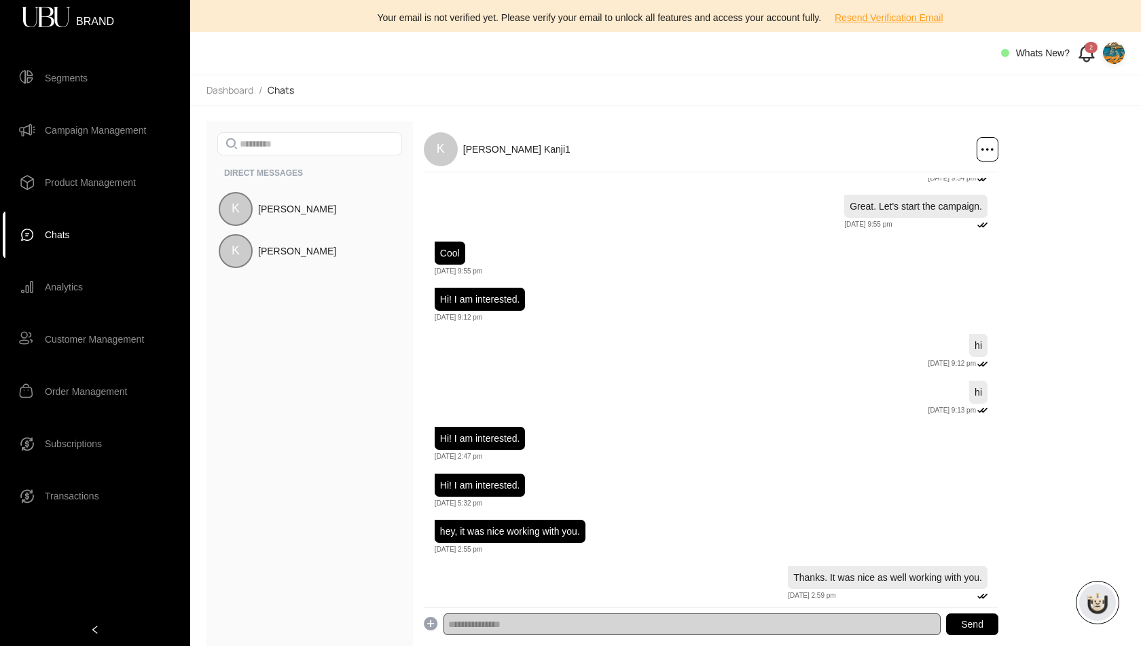
scroll to position [0, 0]
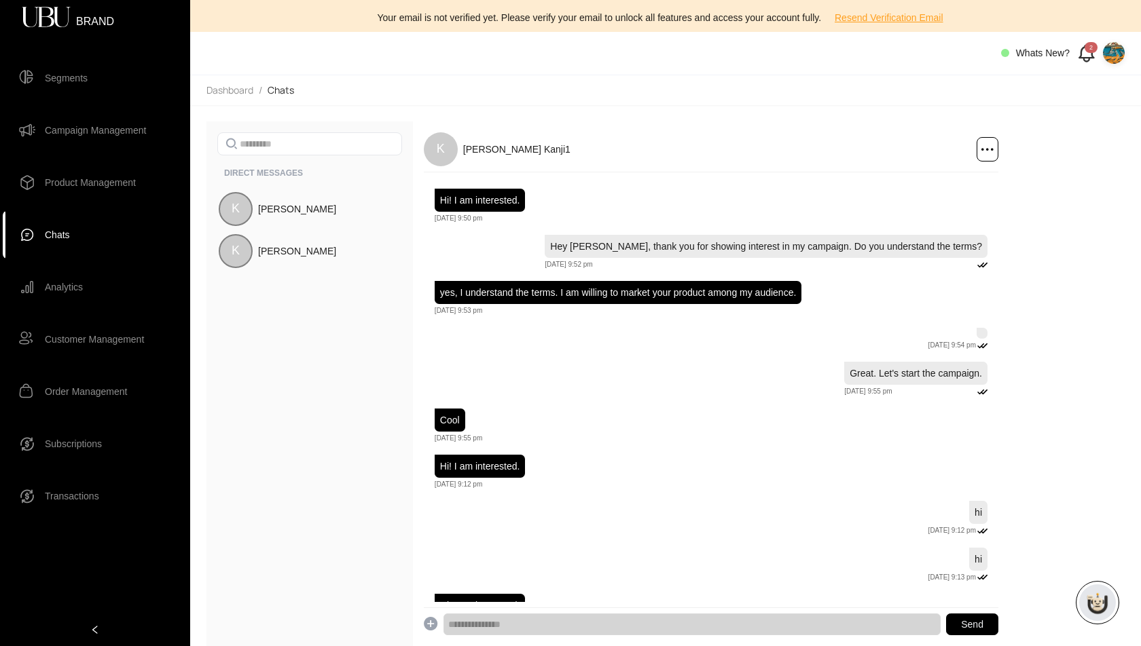
click at [90, 186] on span "Product Management" at bounding box center [90, 182] width 91 height 27
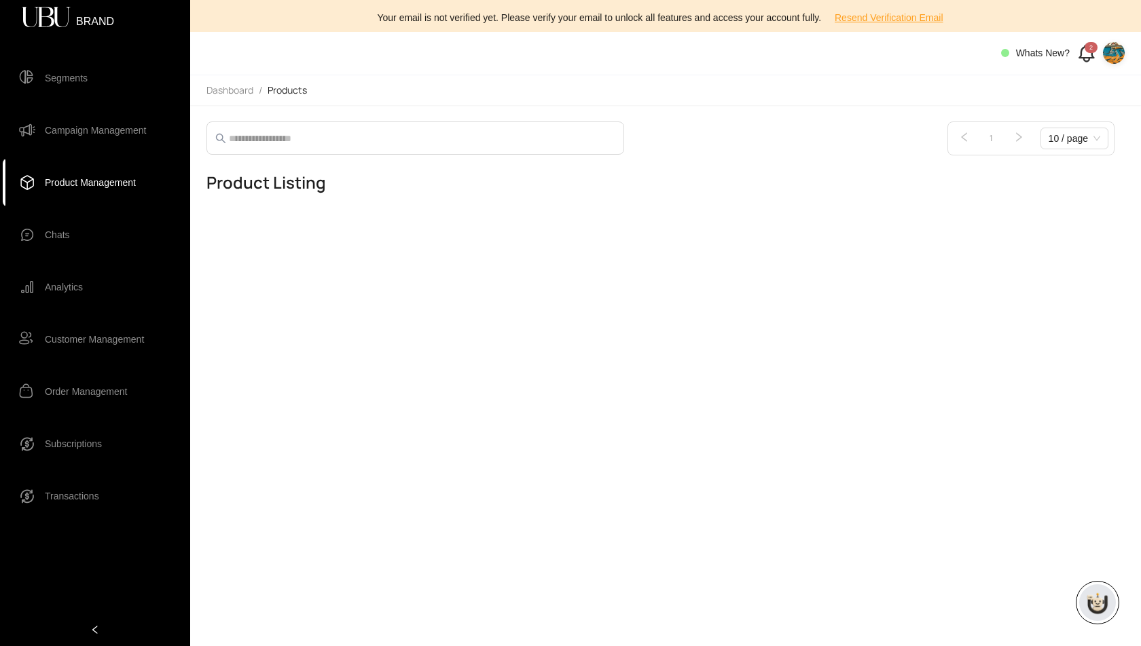
click at [392, 257] on main "1 10 / page Product Listing" at bounding box center [665, 375] width 951 height 541
click at [48, 236] on span "Chats" at bounding box center [57, 234] width 25 height 27
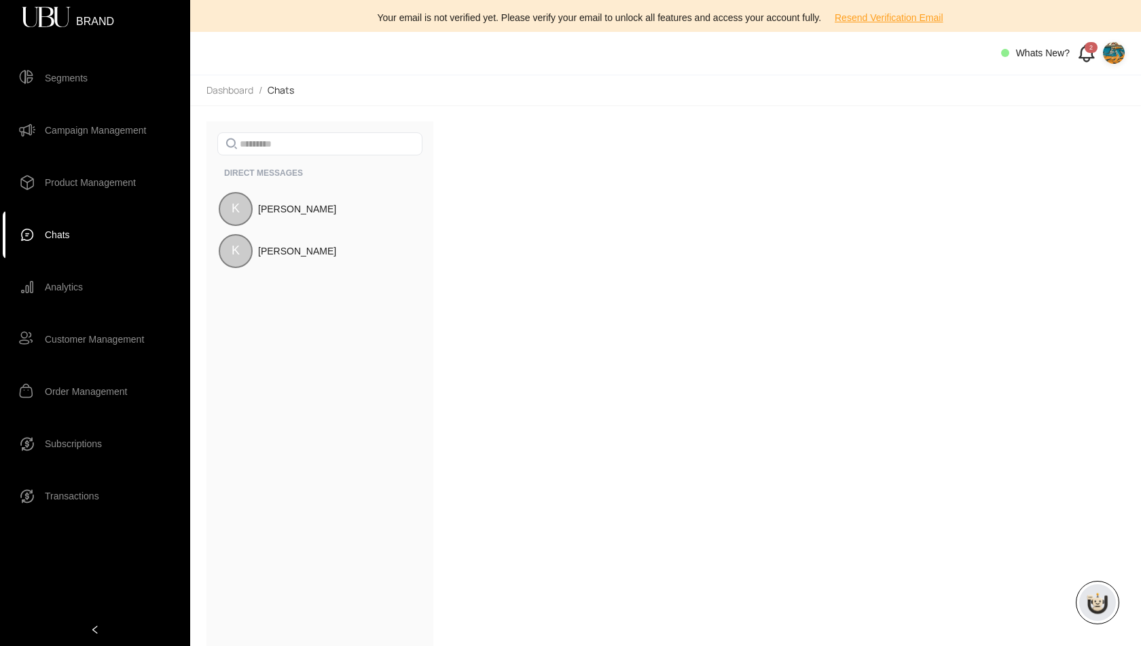
click at [84, 447] on span "Subscriptions" at bounding box center [73, 444] width 57 height 27
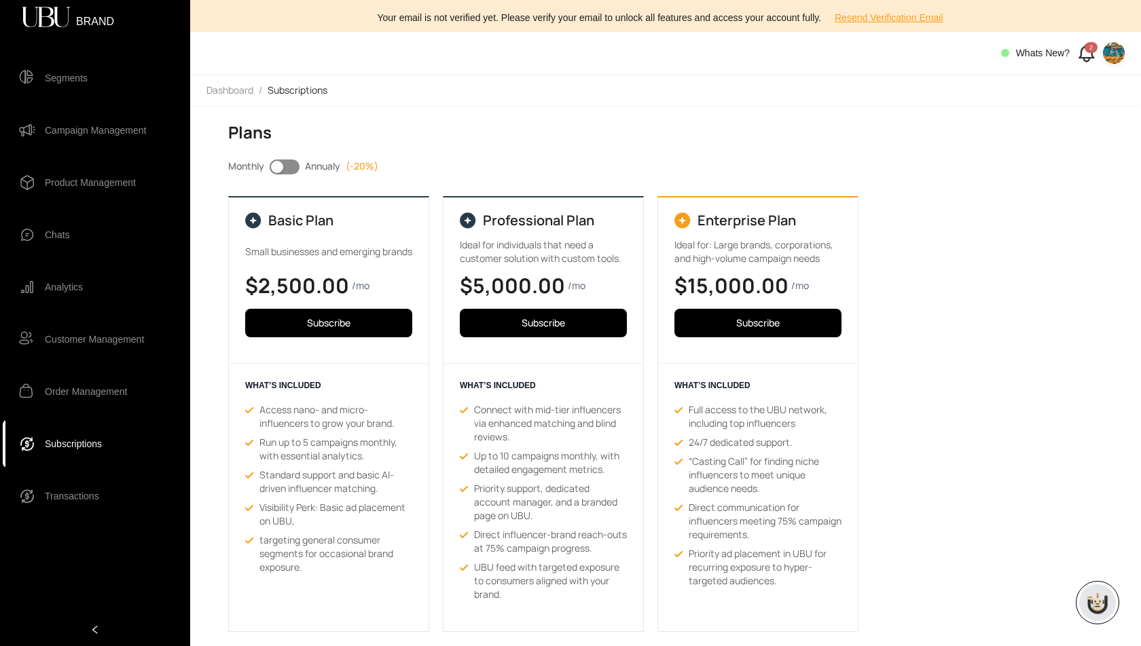
click at [279, 170] on div "button" at bounding box center [277, 167] width 12 height 12
click at [279, 170] on span "button" at bounding box center [285, 167] width 30 height 15
click at [279, 170] on div "button" at bounding box center [277, 167] width 12 height 12
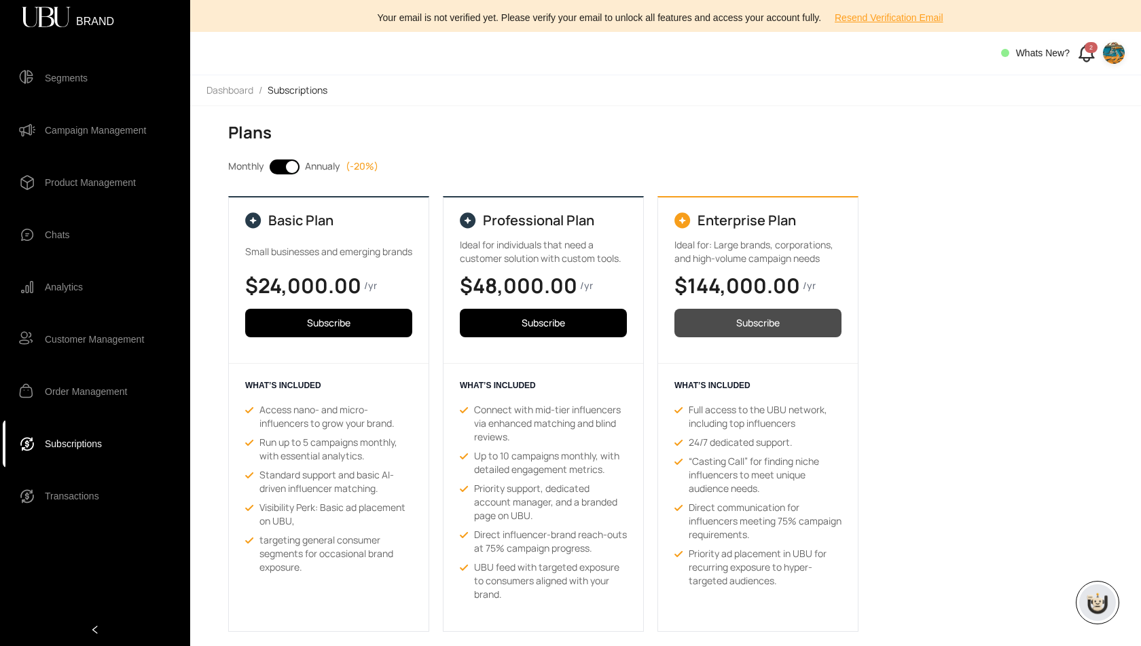
click at [773, 324] on span "Subscribe" at bounding box center [757, 323] width 43 height 15
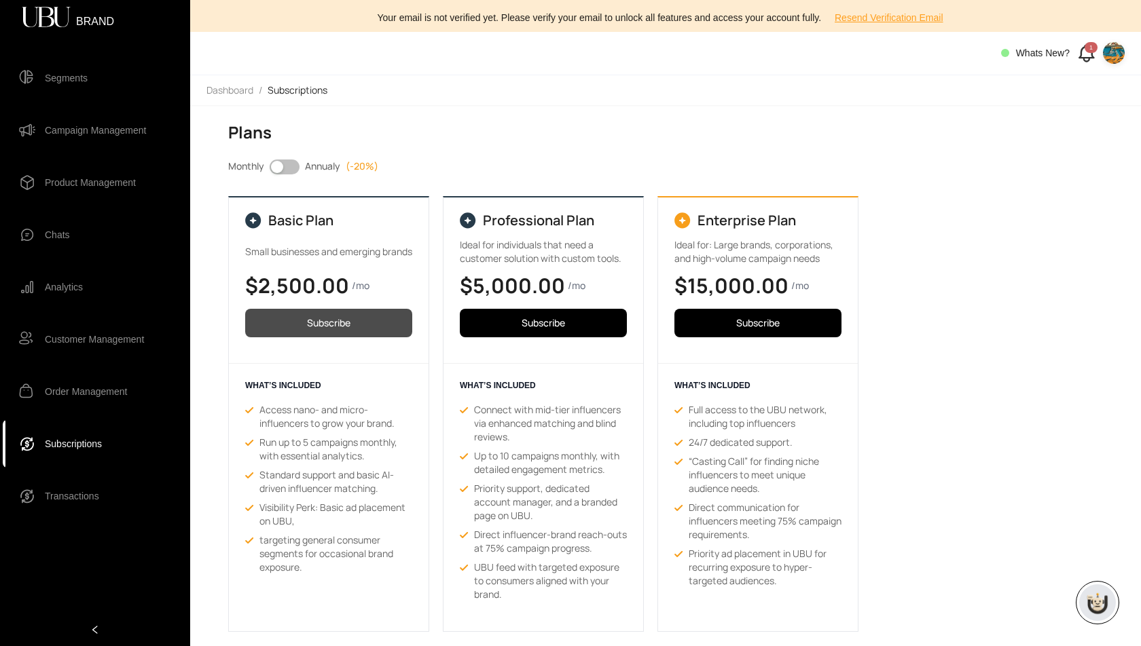
click at [335, 316] on span "Subscribe" at bounding box center [328, 323] width 43 height 15
click at [340, 316] on span "Subscribe" at bounding box center [328, 323] width 43 height 15
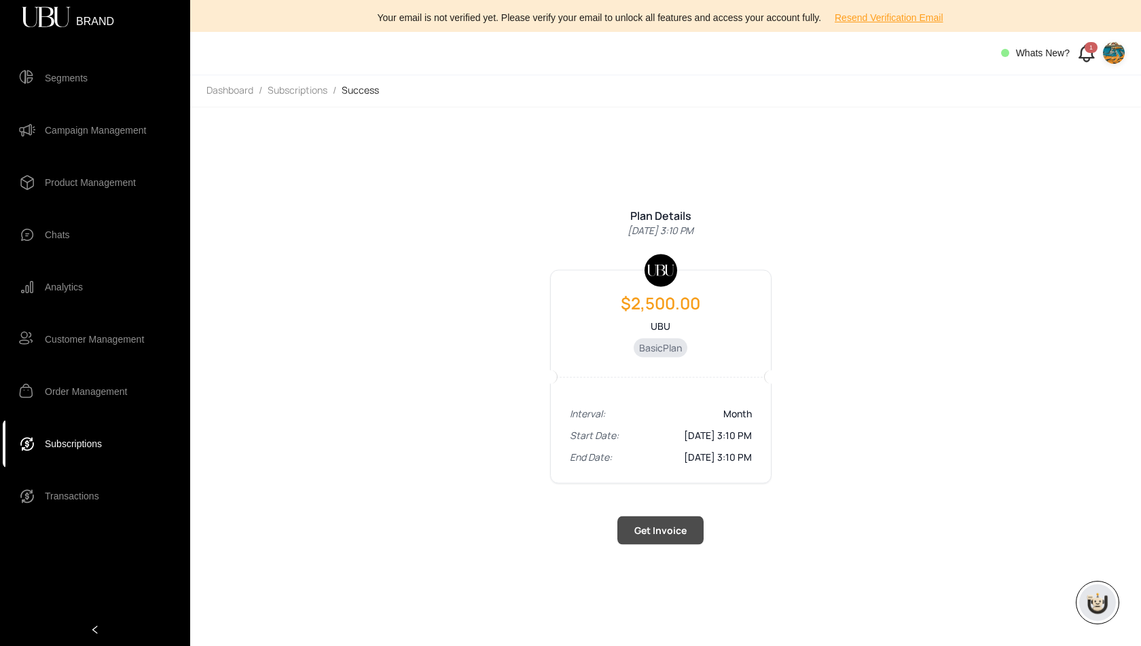
click at [651, 532] on span "Get Invoice" at bounding box center [660, 531] width 52 height 15
click at [96, 494] on span "Transactions" at bounding box center [72, 496] width 54 height 27
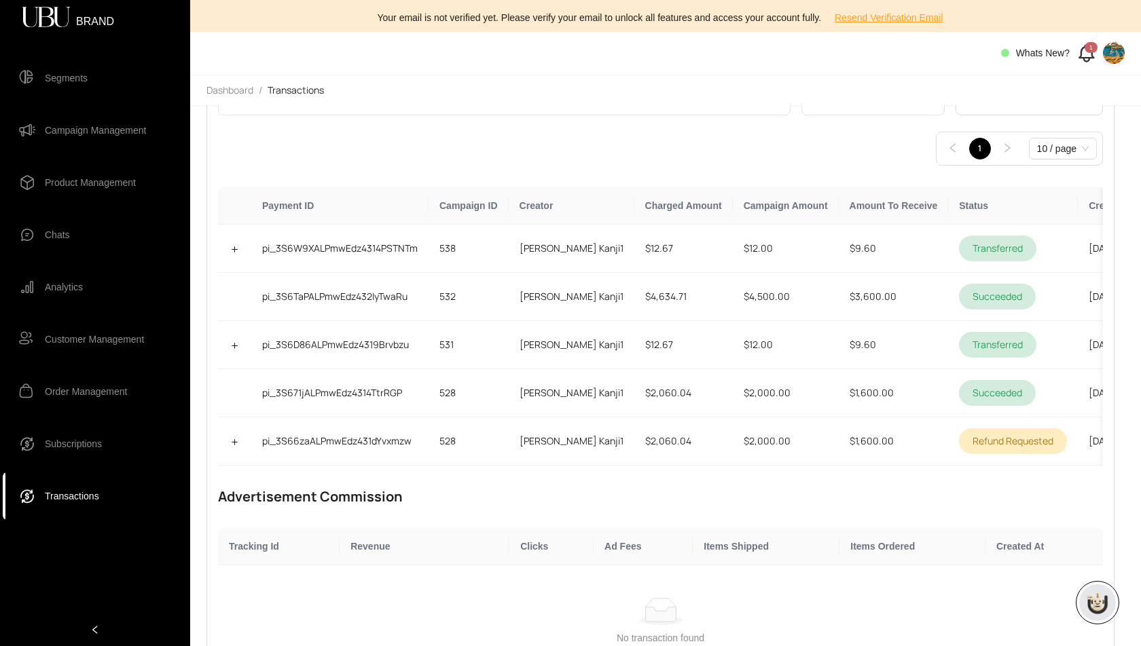
scroll to position [213, 0]
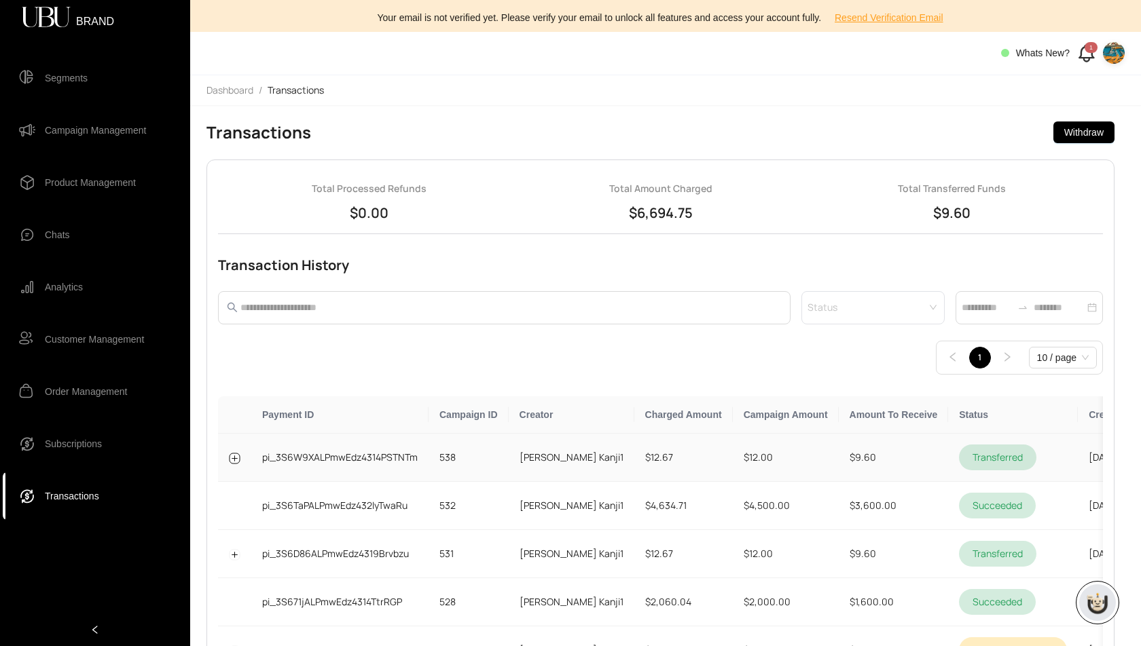
click at [232, 453] on button "Expand row" at bounding box center [235, 458] width 11 height 11
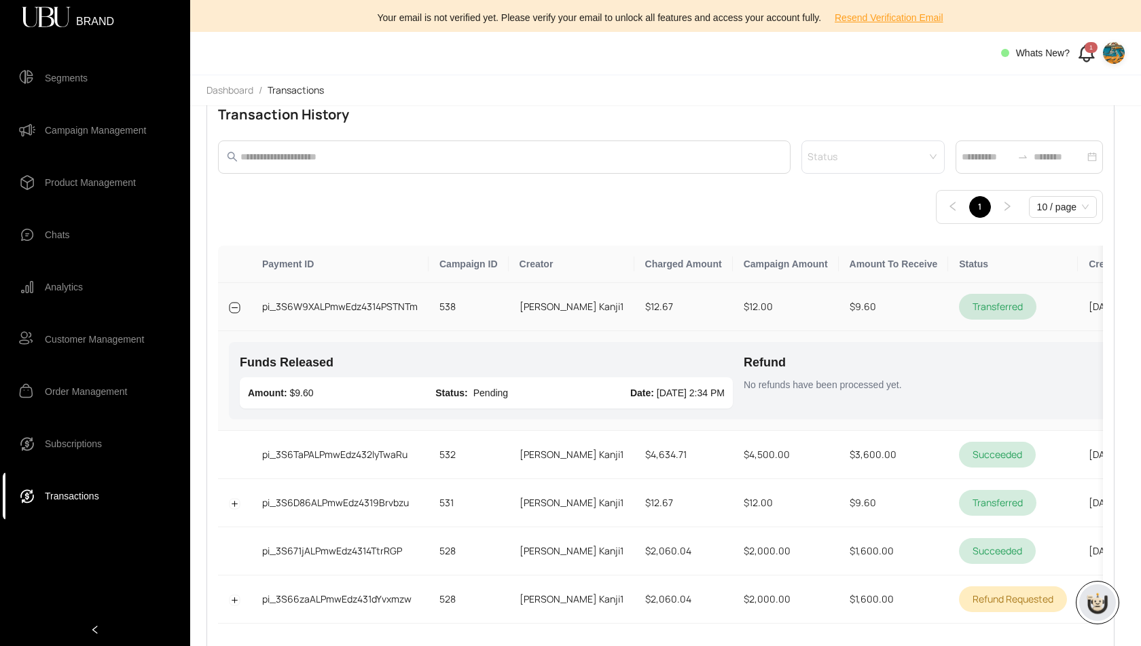
scroll to position [153, 0]
click at [1084, 57] on icon at bounding box center [1086, 51] width 14 height 12
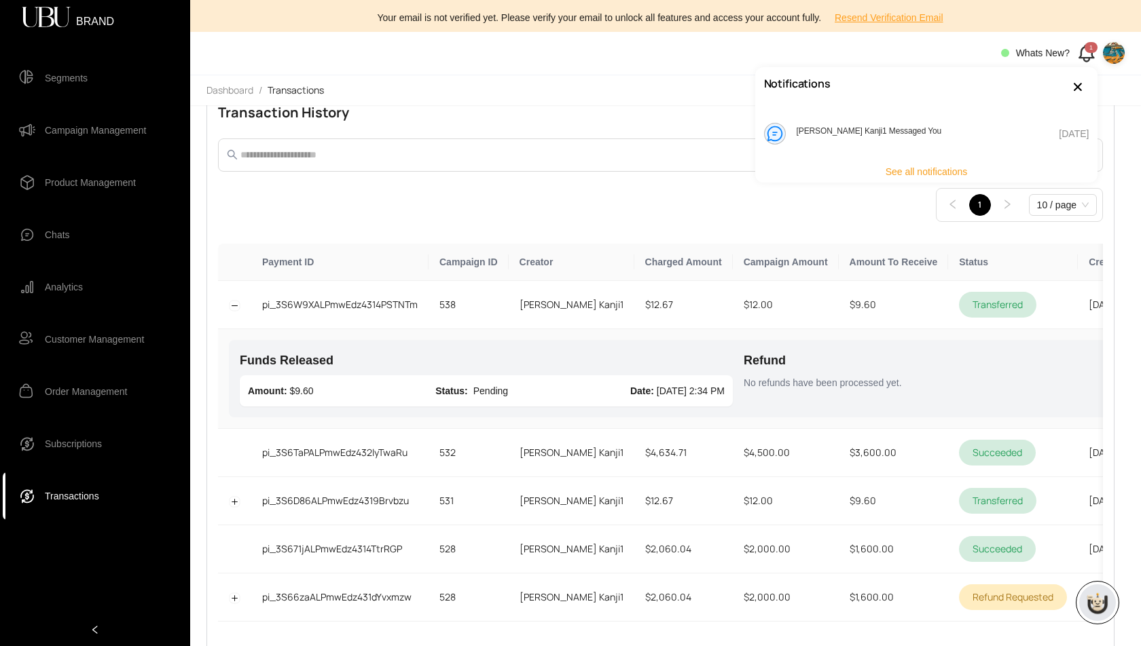
click at [586, 65] on header "Whats New? 1" at bounding box center [665, 53] width 951 height 43
click at [90, 445] on span "Subscriptions" at bounding box center [73, 444] width 57 height 27
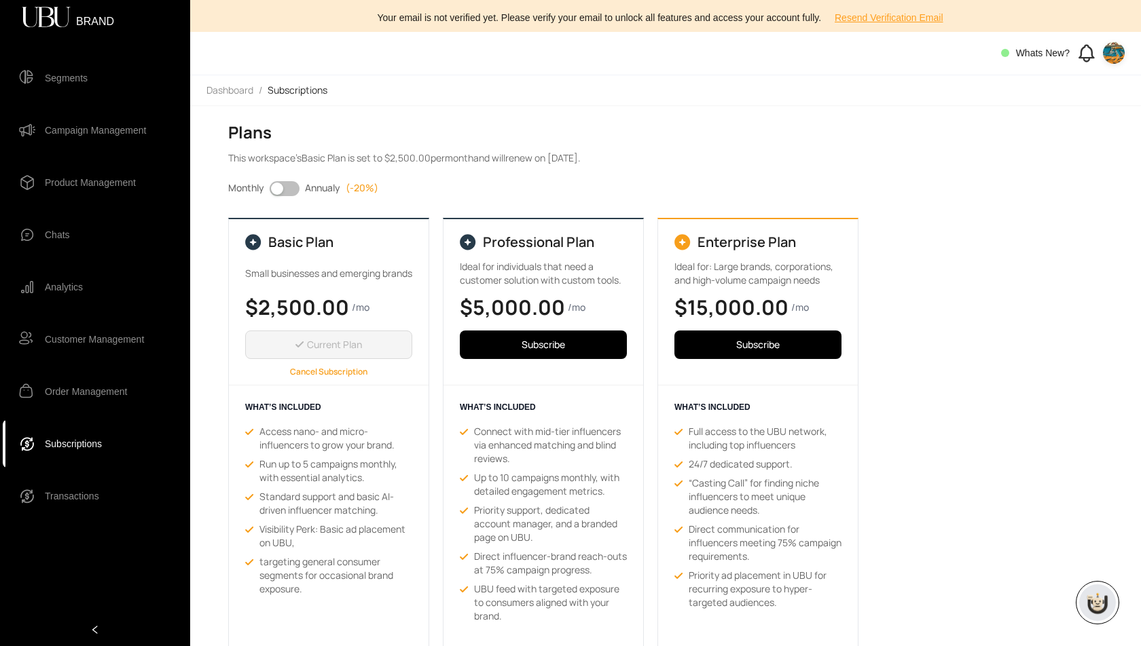
click at [338, 372] on p "Cancel Subscription" at bounding box center [328, 372] width 167 height 11
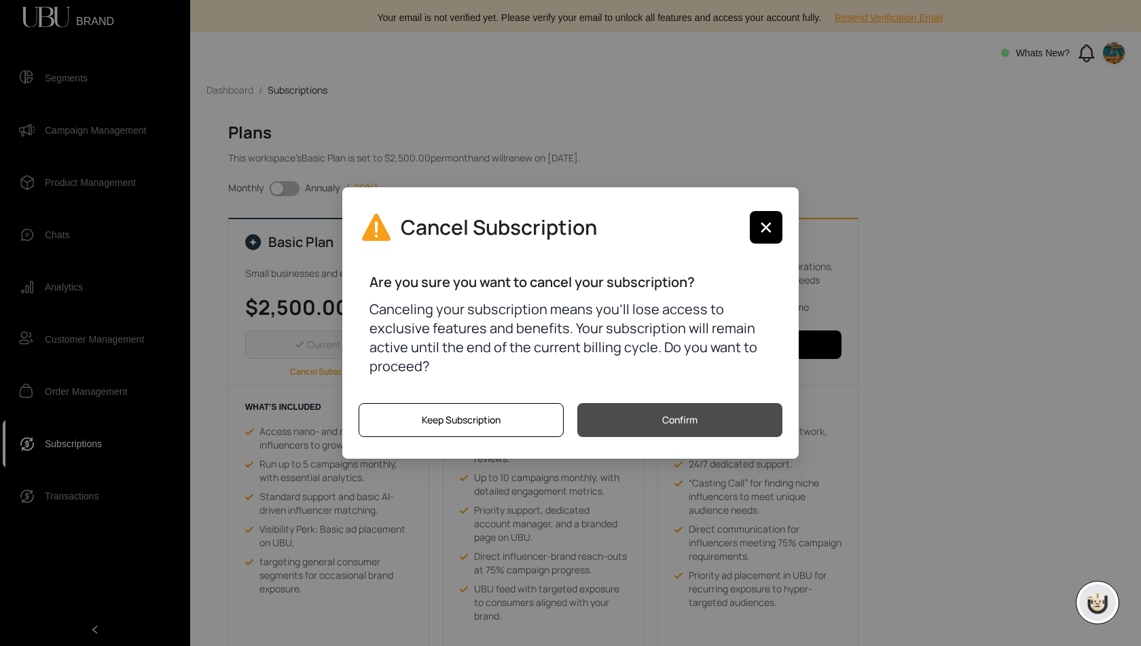
click at [663, 416] on span "Confirm" at bounding box center [679, 420] width 35 height 15
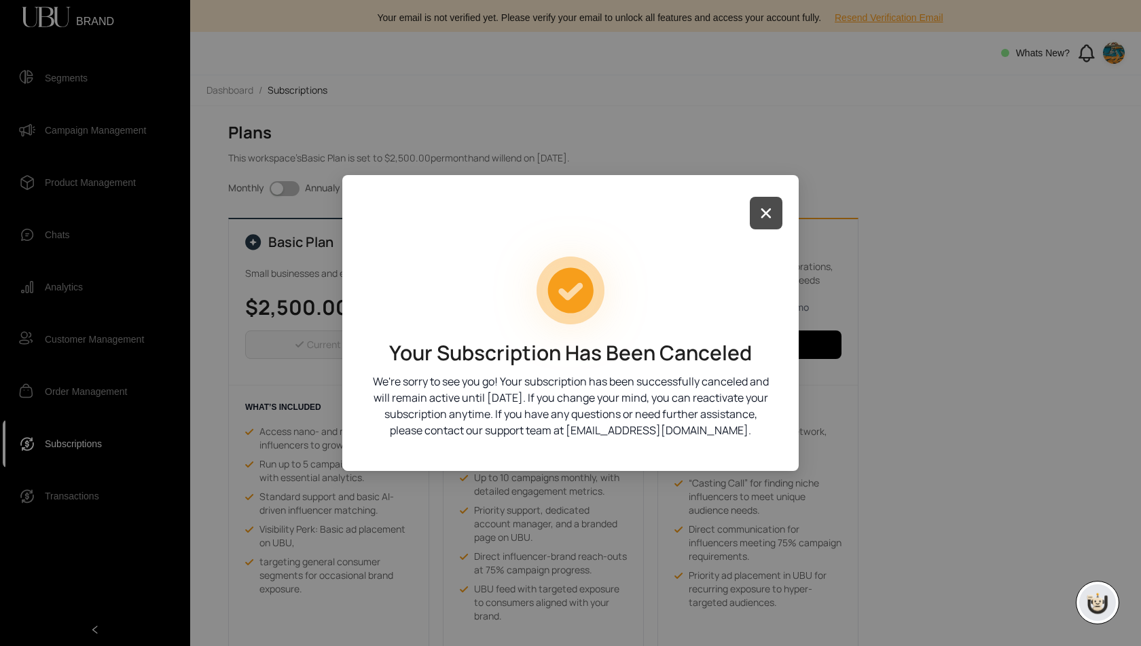
click at [771, 225] on button "button" at bounding box center [766, 213] width 33 height 33
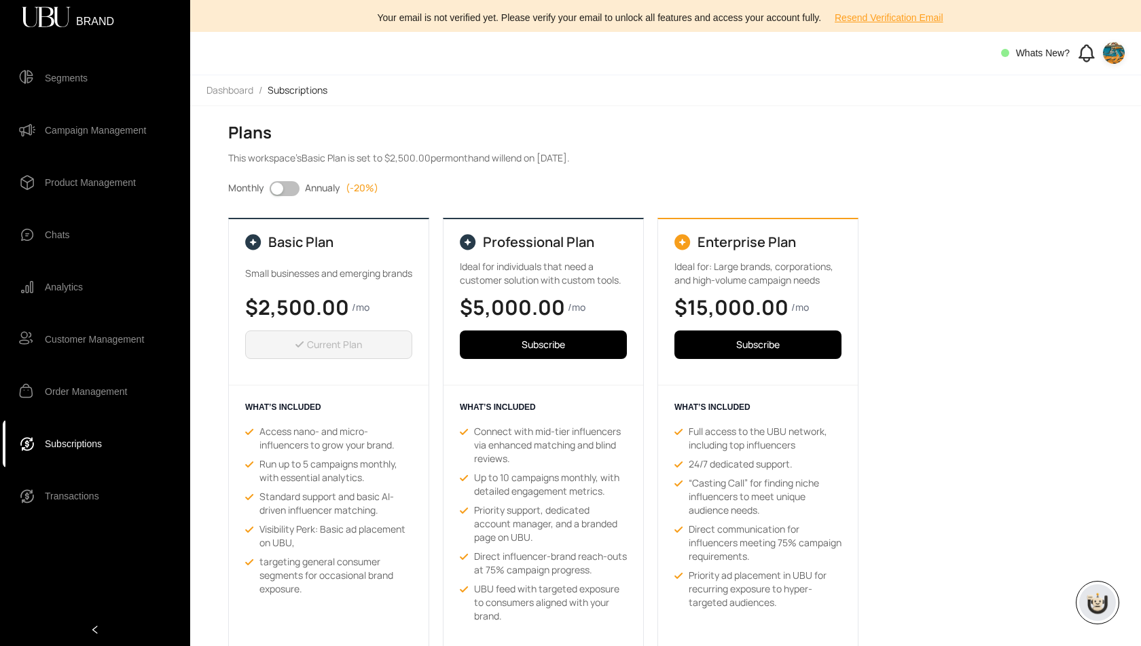
click at [300, 305] on h2 "$2,500.00" at bounding box center [297, 307] width 104 height 24
click at [1084, 58] on icon at bounding box center [1086, 59] width 5 height 3
click at [949, 528] on div "Basic Plan Small businesses and emerging brands $2,500.00 /mo Current Plan WHAT…" at bounding box center [660, 436] width 864 height 436
click at [99, 127] on span "Campaign Management" at bounding box center [95, 130] width 101 height 27
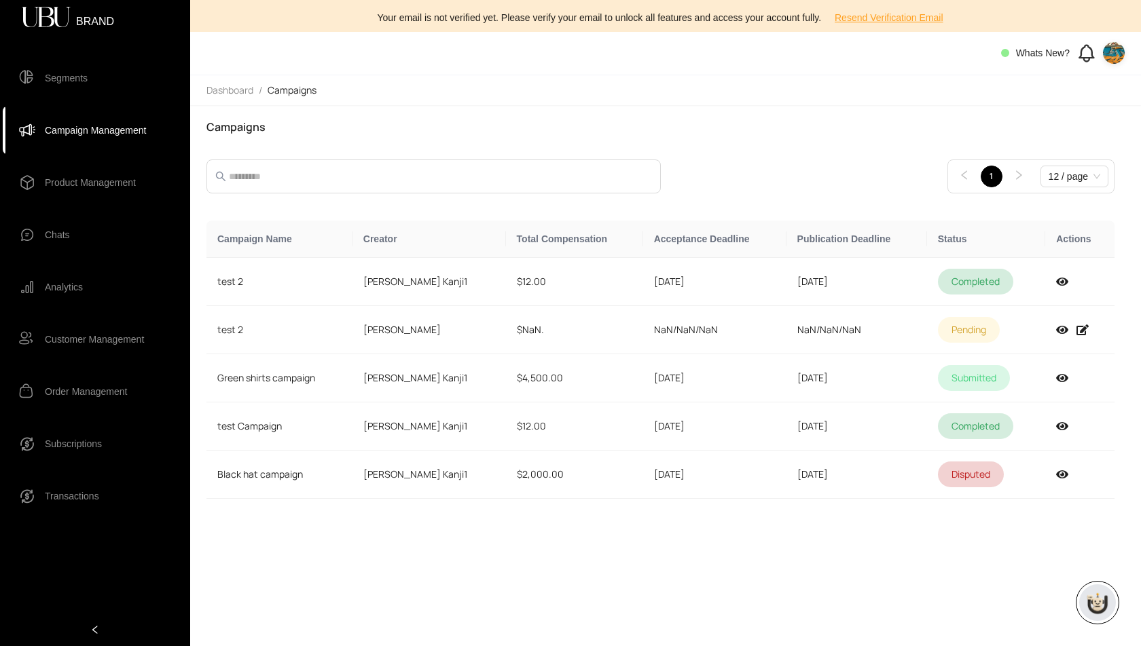
click at [90, 188] on span "Product Management" at bounding box center [90, 182] width 91 height 27
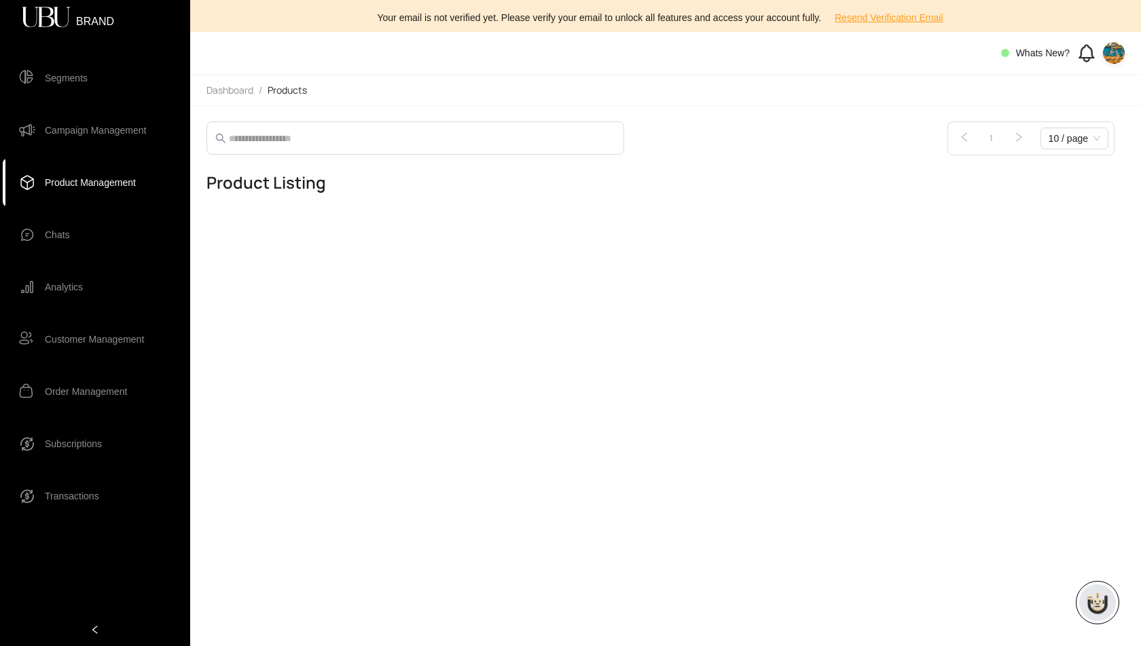
click at [73, 497] on span "Transactions" at bounding box center [72, 496] width 54 height 27
